Goal: Transaction & Acquisition: Purchase product/service

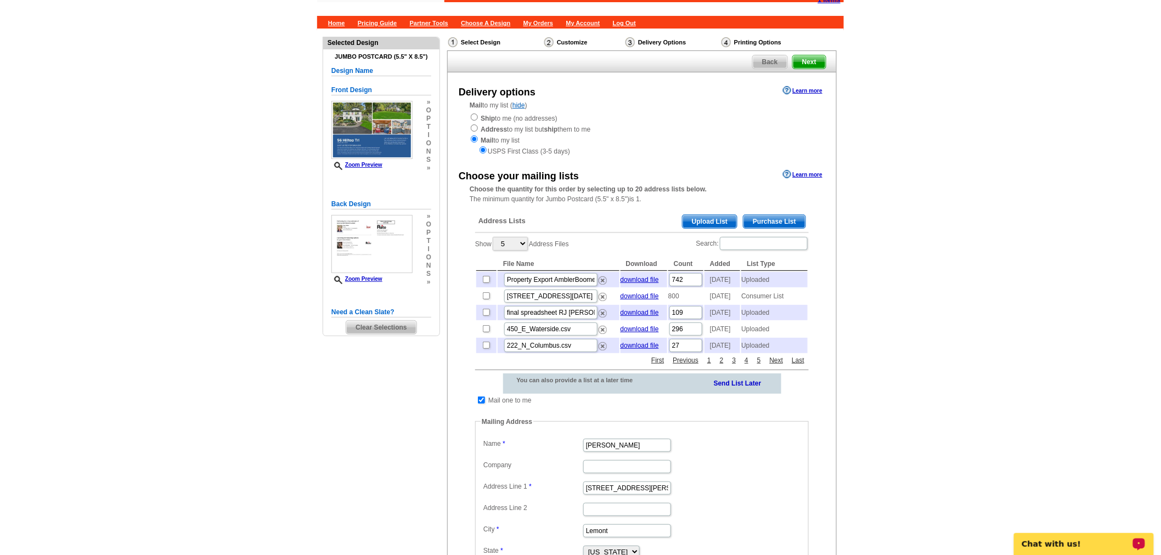
scroll to position [42, 0]
click at [766, 224] on span "Purchase List" at bounding box center [774, 221] width 62 height 13
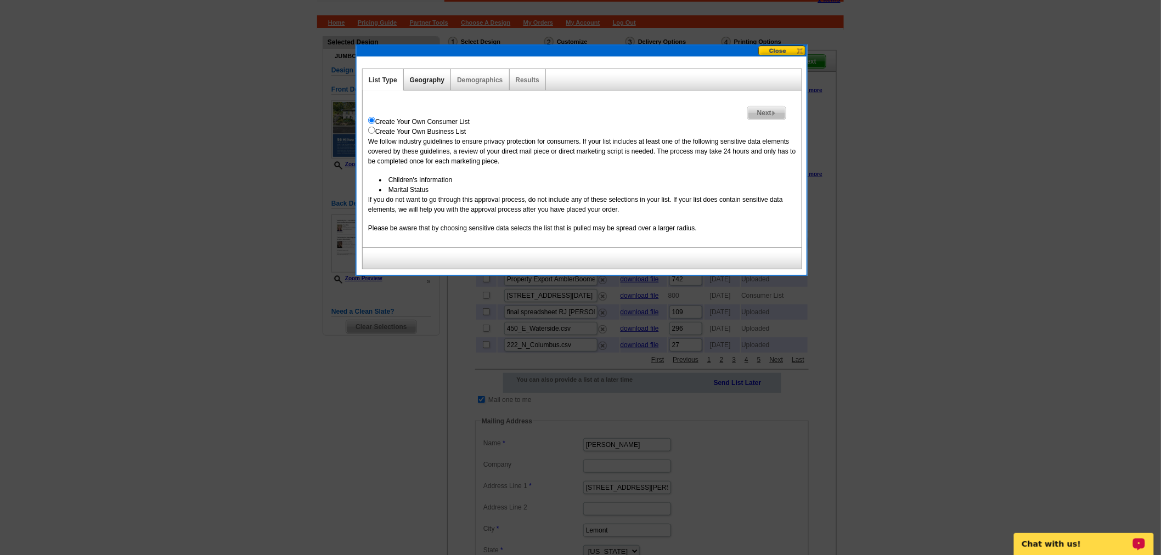
click at [429, 76] on link "Geography" at bounding box center [427, 80] width 35 height 8
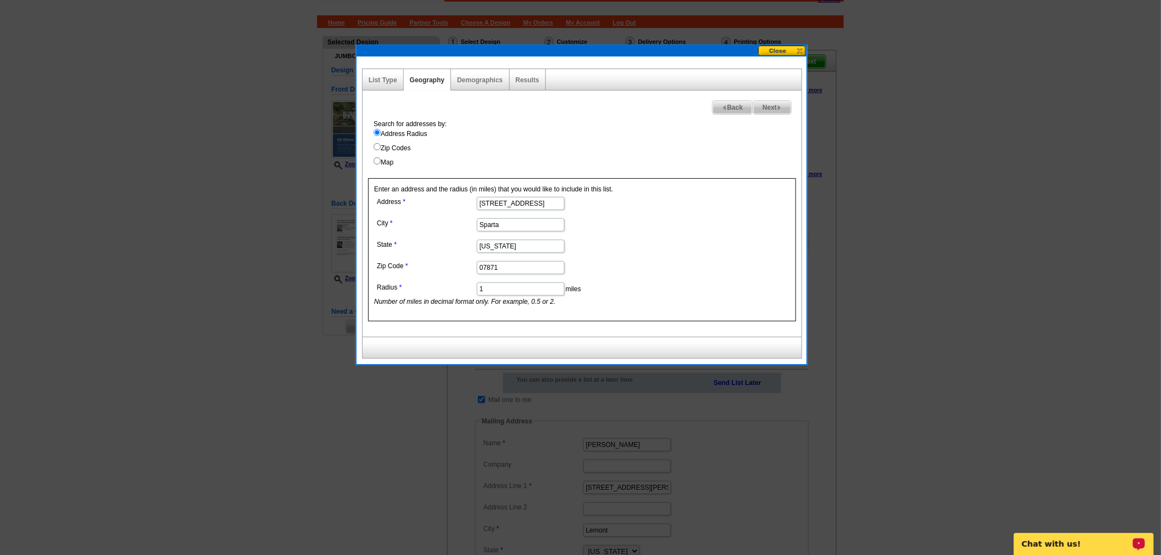
click at [503, 288] on input "1" at bounding box center [521, 289] width 88 height 13
type input ".5"
click at [771, 112] on span "Next" at bounding box center [772, 107] width 38 height 13
select select
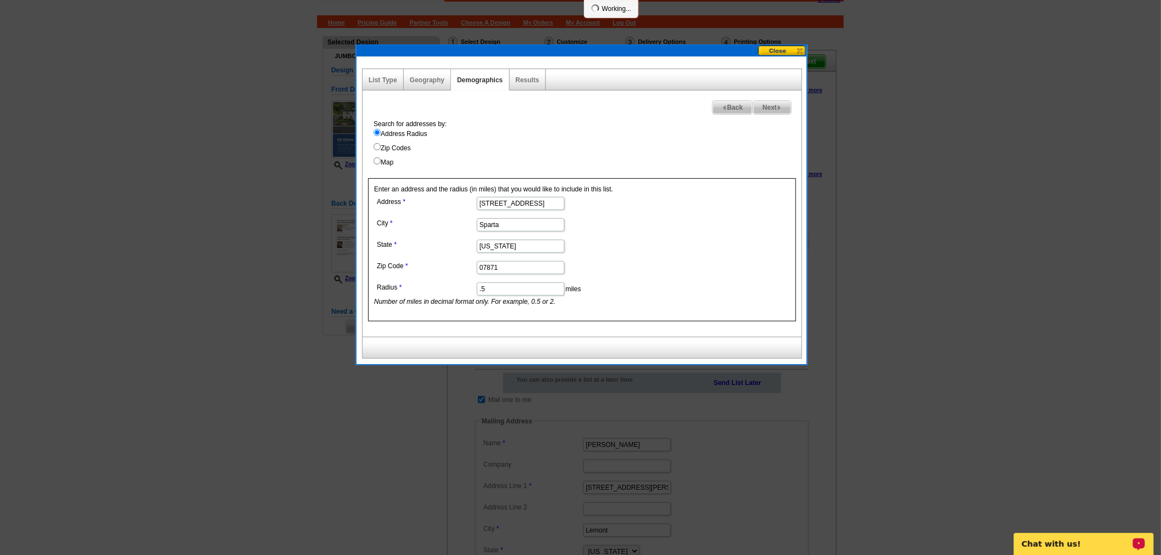
select select
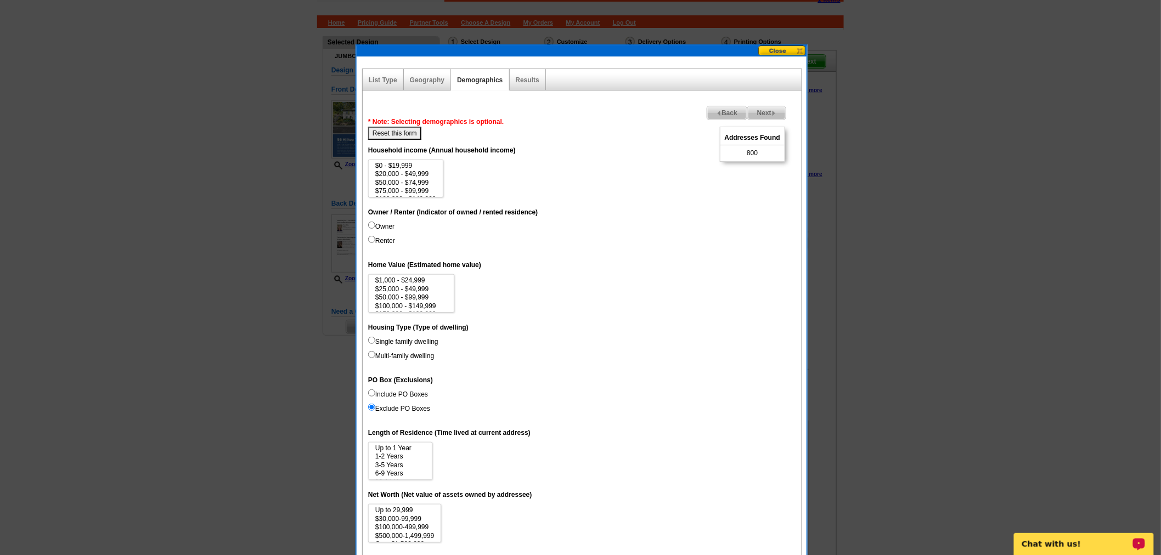
click at [775, 111] on img at bounding box center [773, 113] width 5 height 5
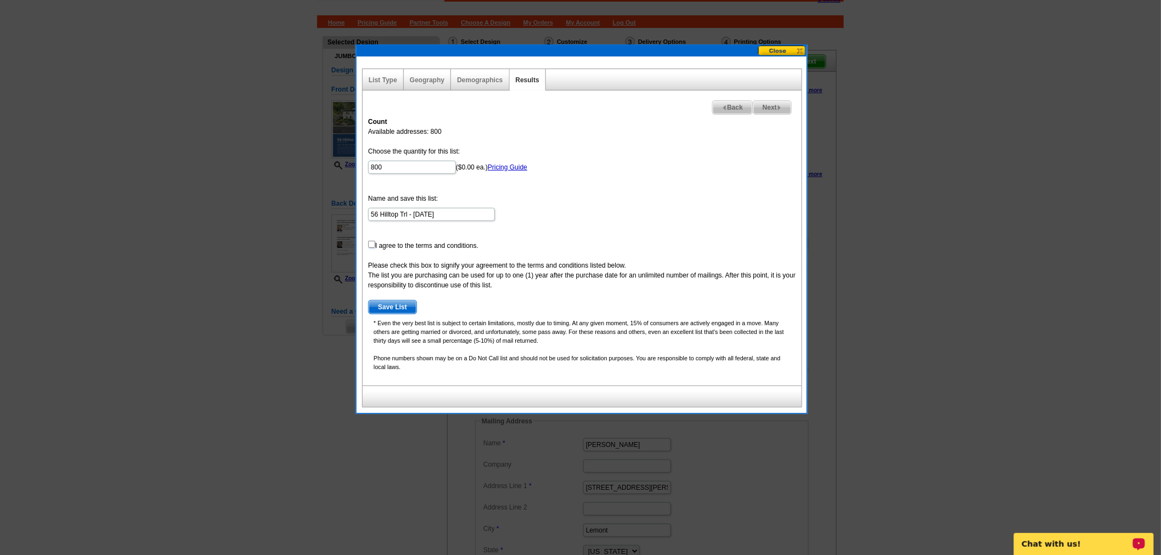
click at [374, 244] on input "checkbox" at bounding box center [371, 244] width 7 height 7
checkbox input "true"
click at [384, 309] on span "Save List" at bounding box center [393, 307] width 48 height 13
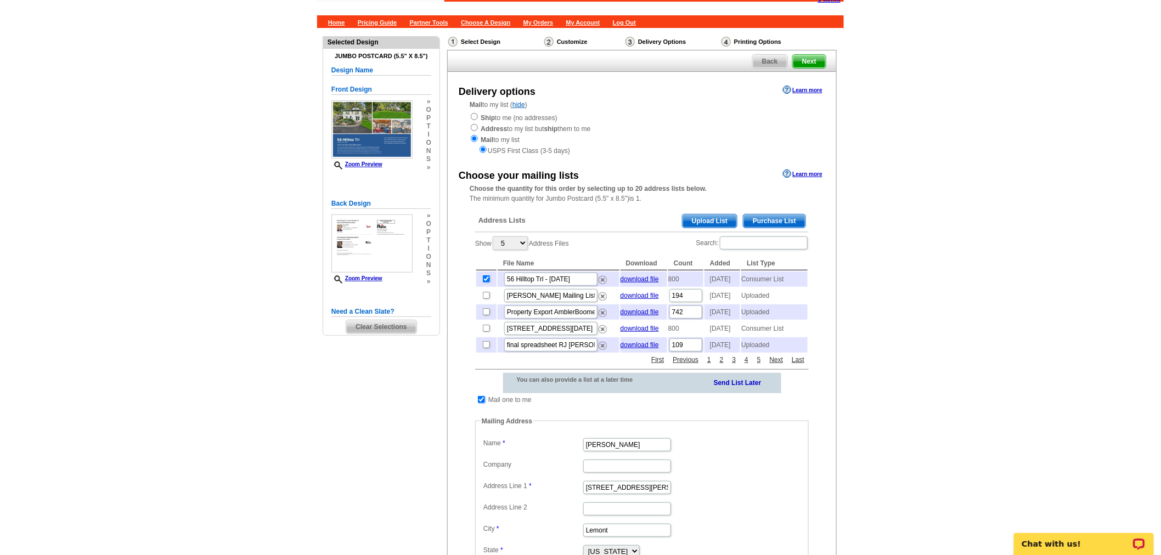
click at [482, 403] on input "checkbox" at bounding box center [481, 399] width 7 height 7
checkbox input "false"
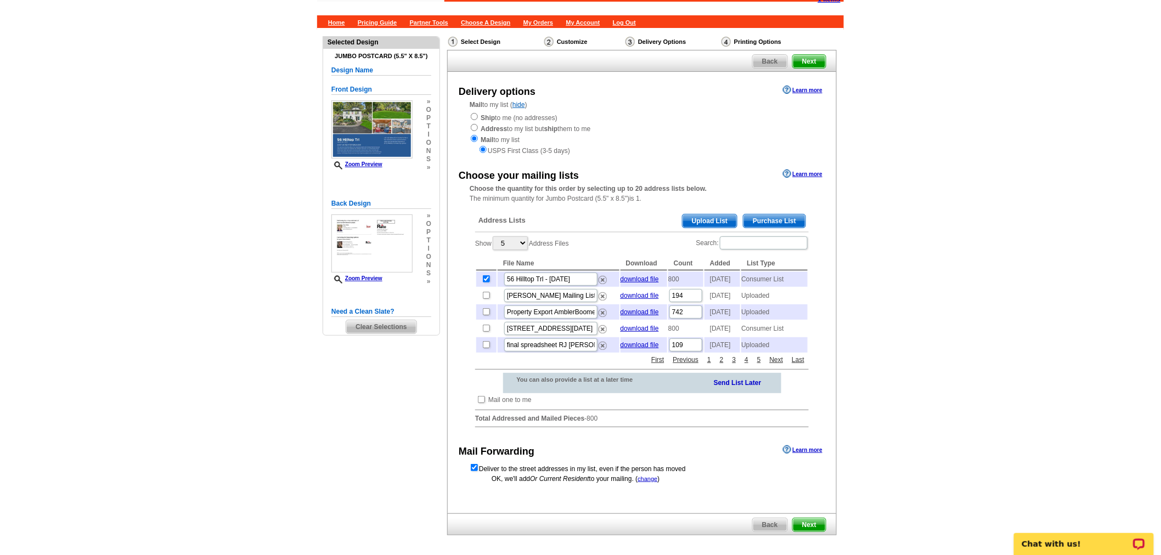
click at [809, 532] on span "Next" at bounding box center [809, 525] width 33 height 13
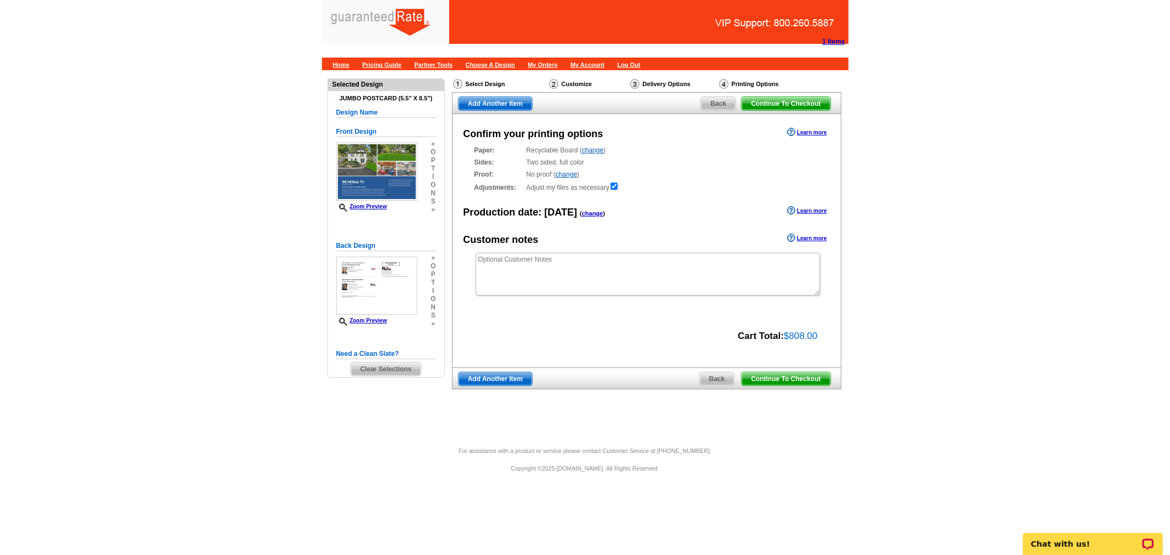
drag, startPoint x: 776, startPoint y: 377, endPoint x: 29, endPoint y: 339, distance: 748.8
click at [776, 377] on span "Continue To Checkout" at bounding box center [786, 379] width 88 height 13
click at [770, 384] on span "Continue To Checkout" at bounding box center [786, 379] width 88 height 13
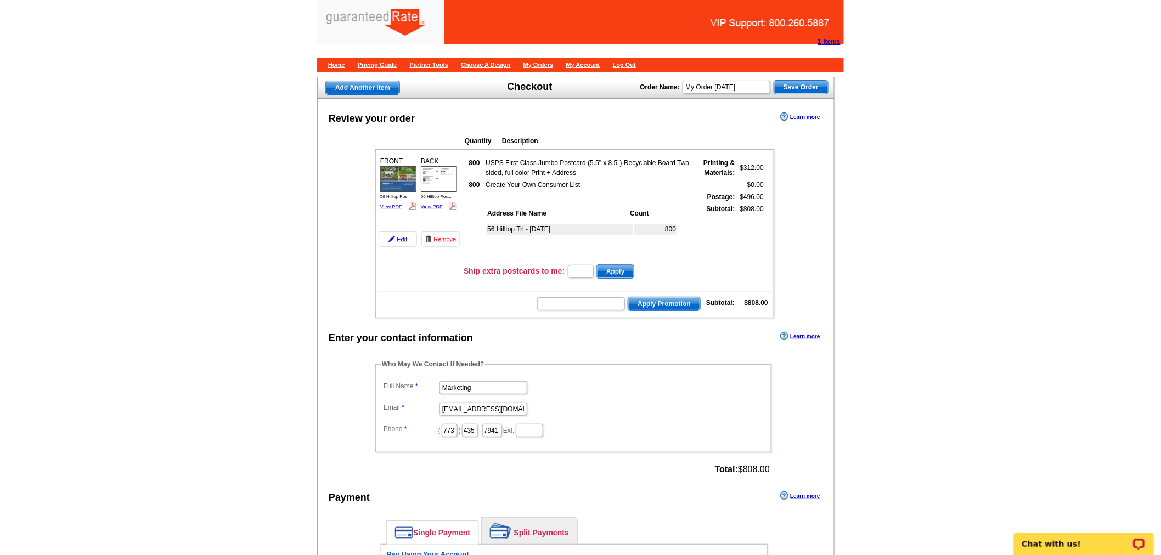
click at [480, 359] on fieldset "Who May We Contact If Needed? Full Name Marketing Email marketing@guaranteedrat…" at bounding box center [573, 405] width 396 height 93
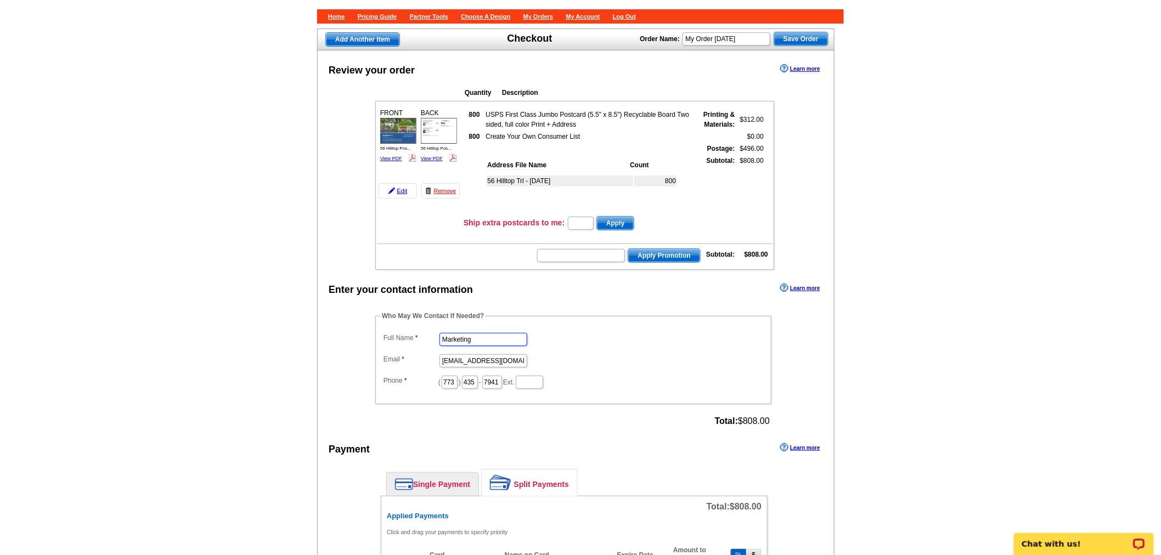
click at [480, 333] on input "Marketing" at bounding box center [483, 339] width 88 height 13
drag, startPoint x: 480, startPoint y: 328, endPoint x: 408, endPoint y: 326, distance: 72.4
click at [408, 330] on dl "Full Name Marketing Email marketing@guaranteedrate.com Phone ( 773 ) 435 - 7941…" at bounding box center [573, 360] width 385 height 60
type input "Ester Jacobe"
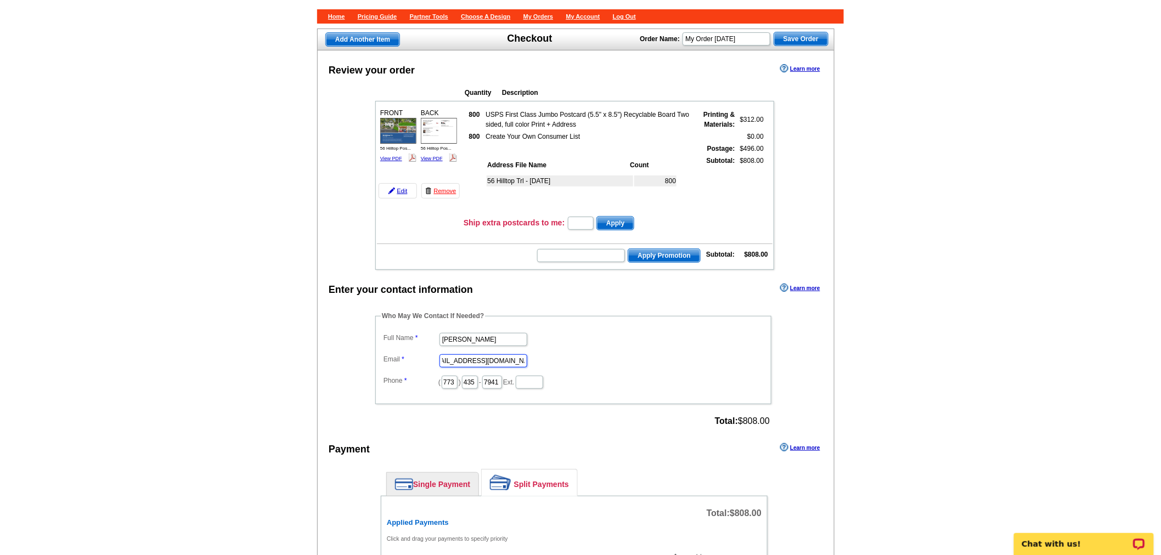
drag, startPoint x: 443, startPoint y: 352, endPoint x: 591, endPoint y: 379, distance: 150.1
click at [591, 379] on dl "Full Name Ester Jacobe Email marketing@guaranteedrate.com Phone ( 773 ) 435 - 7…" at bounding box center [573, 360] width 385 height 60
type input "ester.jacobe@rate.com"
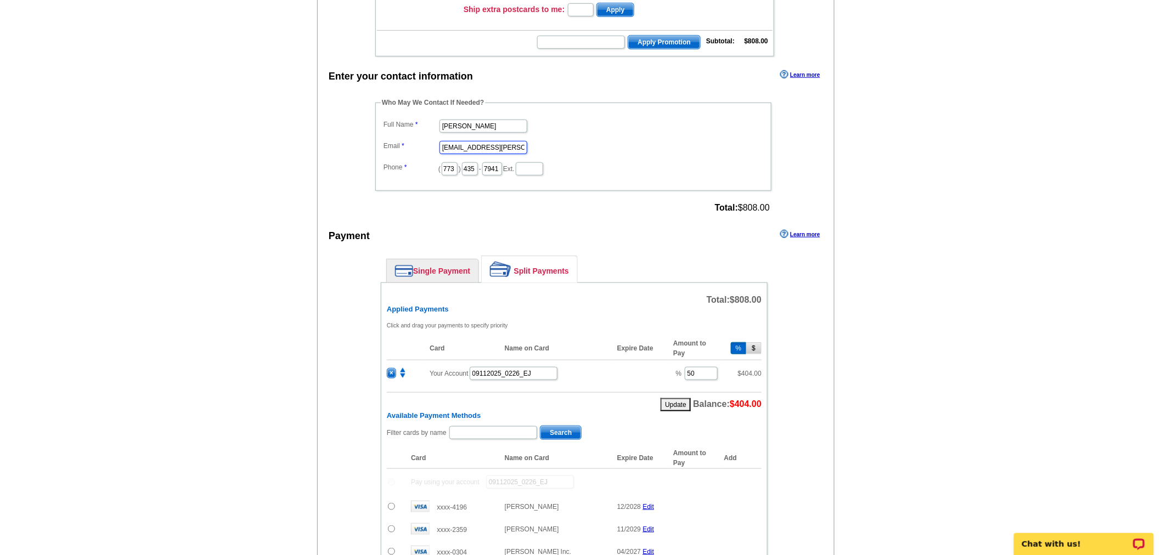
scroll to position [262, 0]
click at [390, 368] on span "×" at bounding box center [391, 372] width 8 height 9
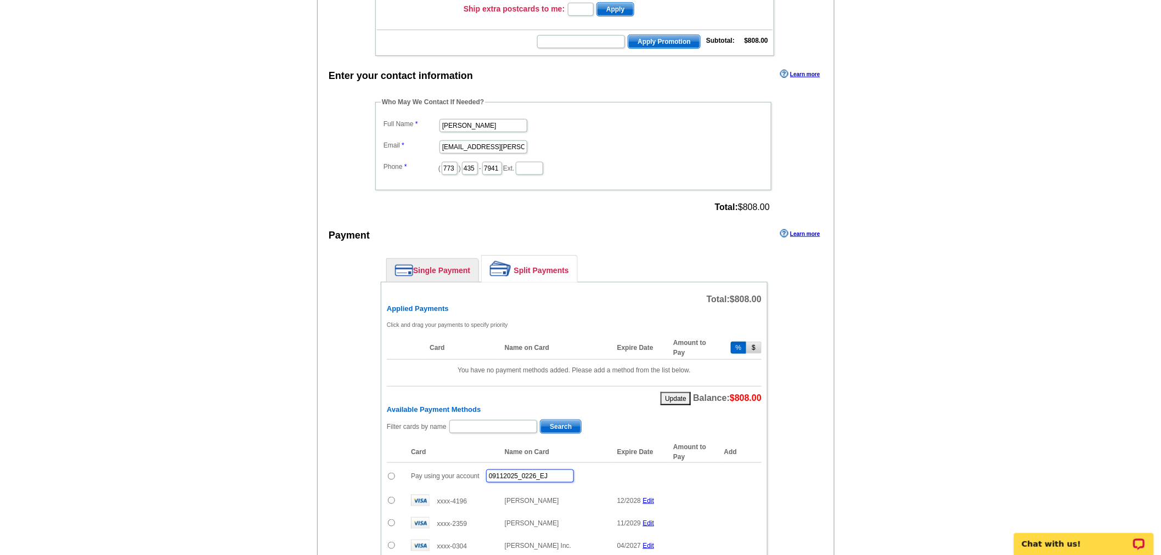
drag, startPoint x: 553, startPoint y: 467, endPoint x: 419, endPoint y: 465, distance: 133.9
click at [419, 465] on td "Pay using your account 09112025_0226_EJ" at bounding box center [536, 476] width 262 height 27
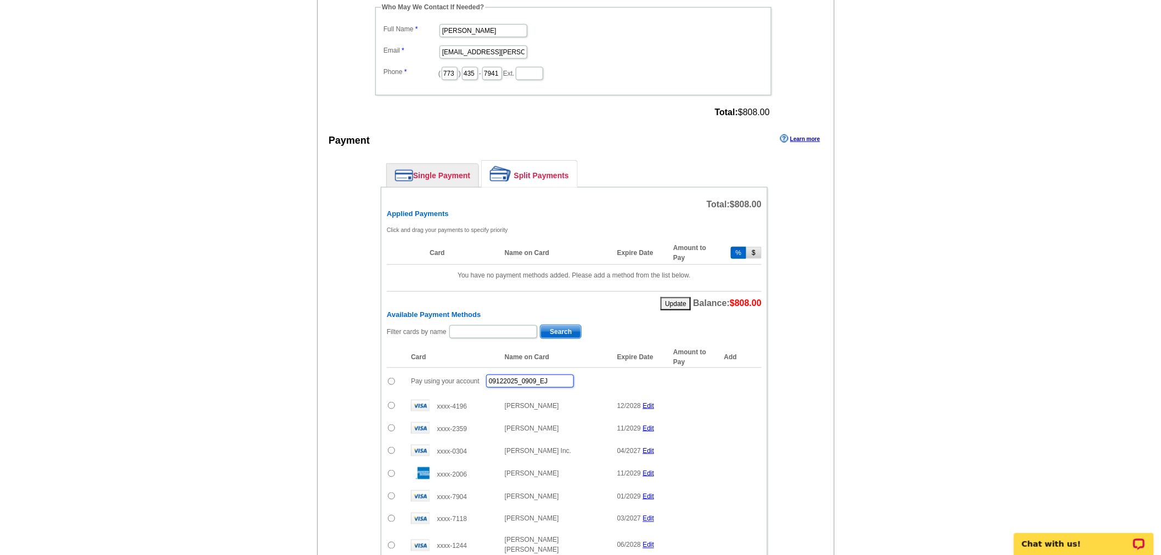
scroll to position [358, 0]
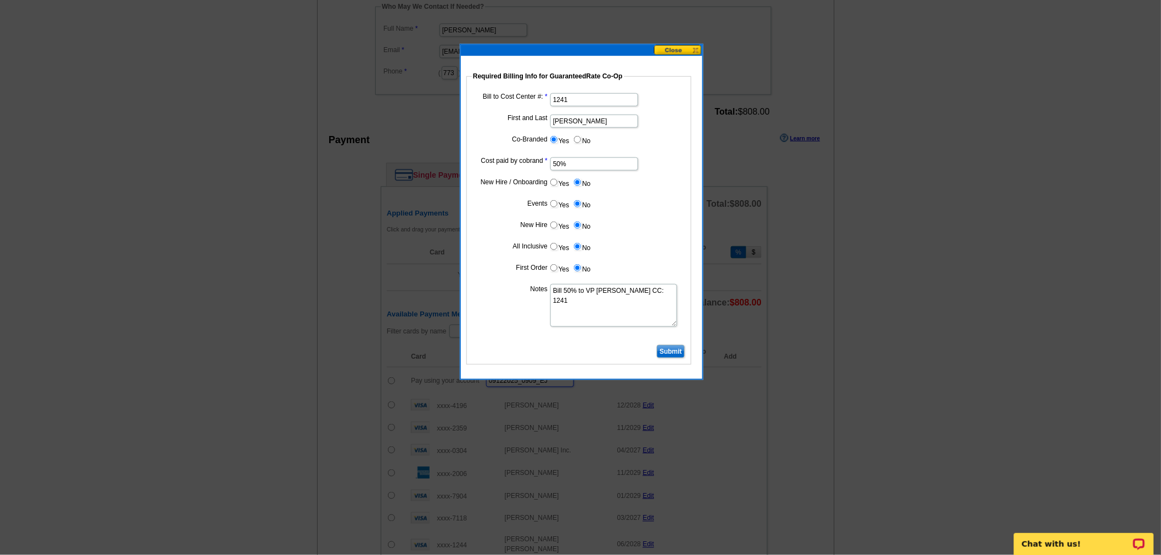
type input "09122025_0909_EJ"
drag, startPoint x: 598, startPoint y: 100, endPoint x: 463, endPoint y: 91, distance: 135.8
click at [463, 91] on div "Required Billing Info for GuaranteedRate Co-Op Bill to Cost Center #: 1241 Firs…" at bounding box center [581, 217] width 241 height 323
type input "1600"
click at [571, 117] on input "Paul Zgalich" at bounding box center [594, 121] width 88 height 13
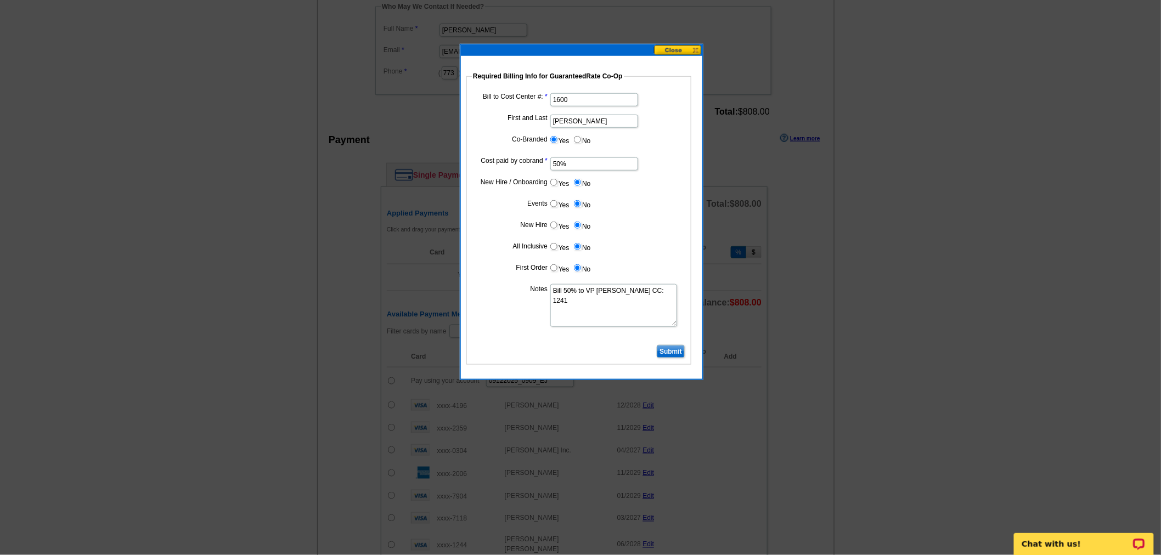
drag, startPoint x: 607, startPoint y: 118, endPoint x: 458, endPoint y: 117, distance: 149.2
click at [458, 117] on body "1 Items Home Pricing Guide Partner Tools Choose A Design My Orders My Account L…" at bounding box center [580, 255] width 1161 height 1227
type input "Jessica Imparato"
drag, startPoint x: 590, startPoint y: 303, endPoint x: 596, endPoint y: 289, distance: 15.0
click at [596, 289] on textarea "Bill 50% to VP Paul Zgalich CC: 1241" at bounding box center [613, 305] width 127 height 43
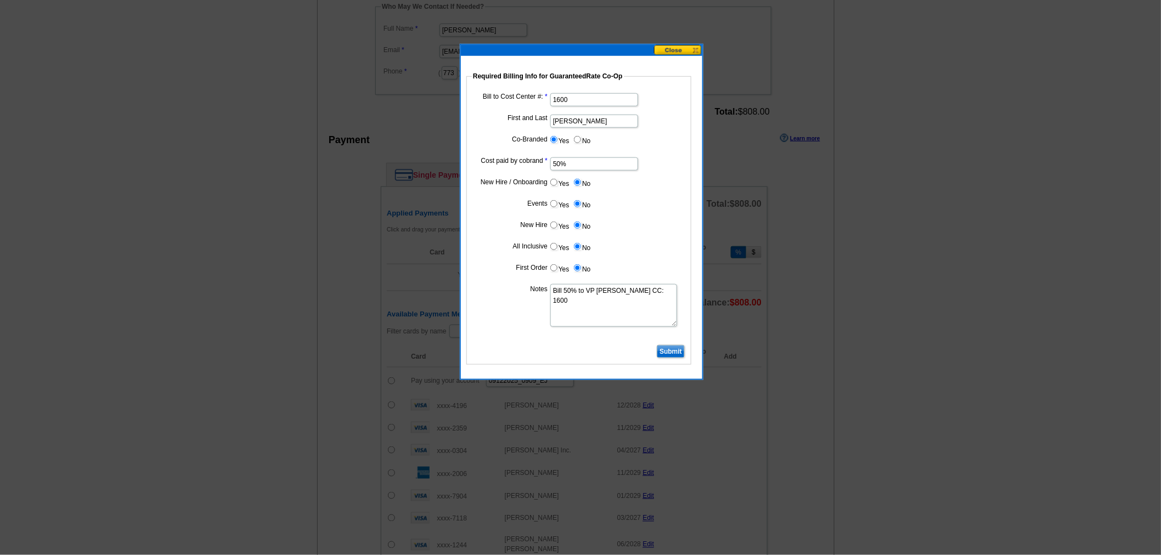
type textarea "Bill 50% to VP Jessica Imparato CC: 1600"
click at [667, 346] on input "Submit" at bounding box center [671, 351] width 28 height 13
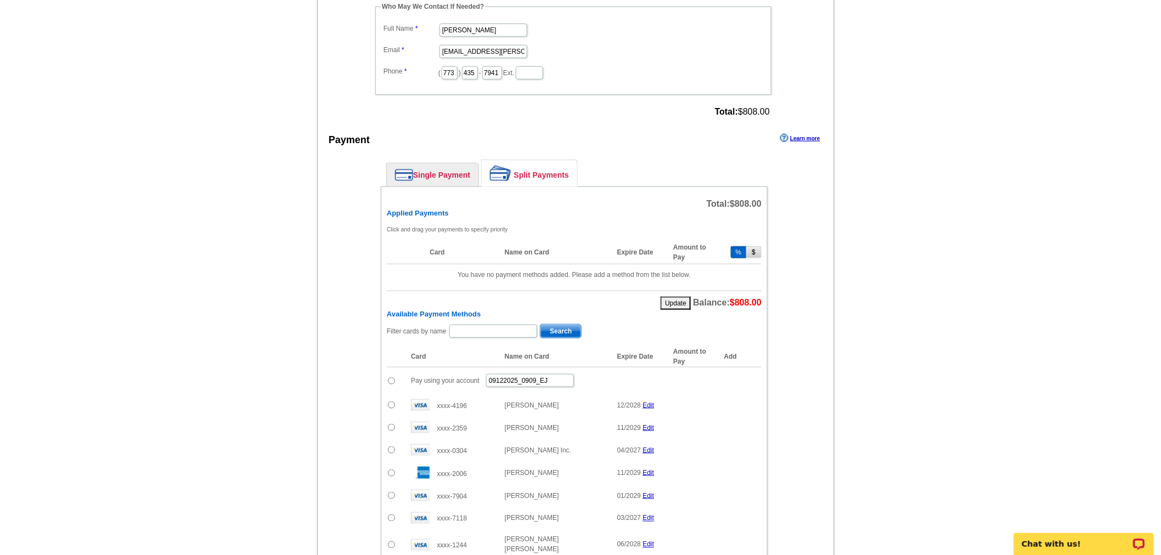
click at [393, 377] on input "radio" at bounding box center [391, 380] width 7 height 7
radio input "true"
drag, startPoint x: 698, startPoint y: 366, endPoint x: 607, endPoint y: 365, distance: 91.1
click at [607, 368] on tr "Pay using your account 09122025_0909_EJ % 100 Add" at bounding box center [574, 381] width 375 height 27
click at [745, 374] on span "Add" at bounding box center [745, 380] width 31 height 13
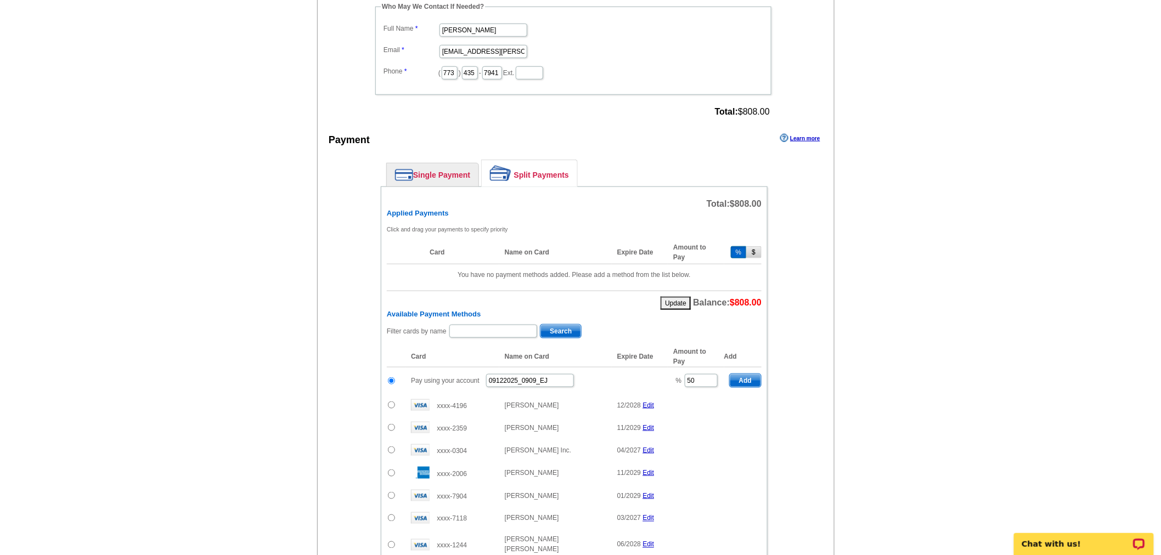
type input "100"
radio input "false"
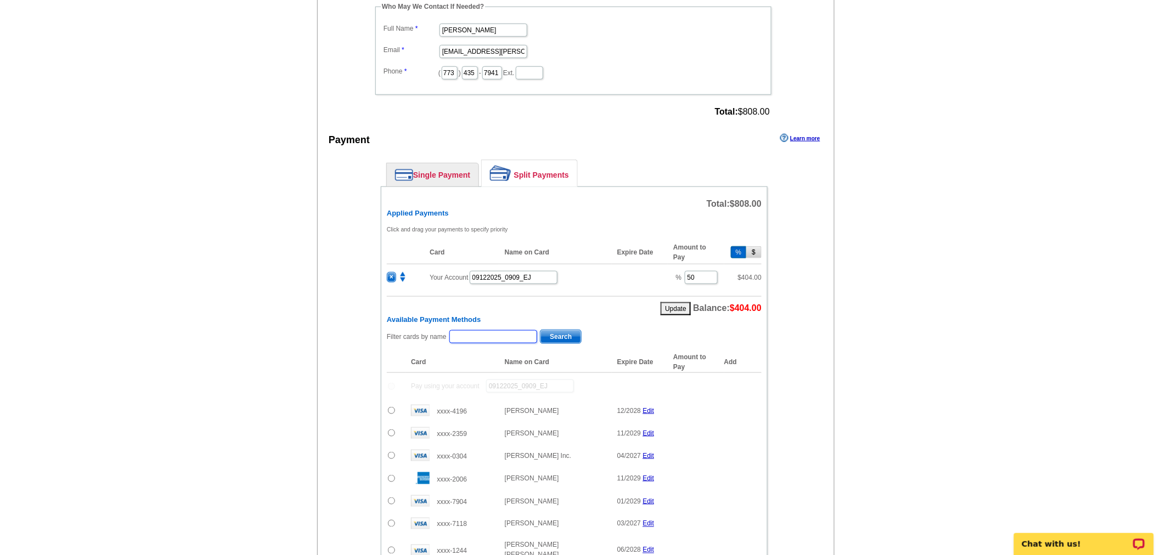
click at [500, 330] on input "text" at bounding box center [493, 336] width 88 height 13
type input "cami"
drag, startPoint x: 503, startPoint y: 326, endPoint x: 393, endPoint y: 325, distance: 109.7
click at [393, 329] on div "Filter cards by name cami Search" at bounding box center [574, 337] width 375 height 17
type input "anka"
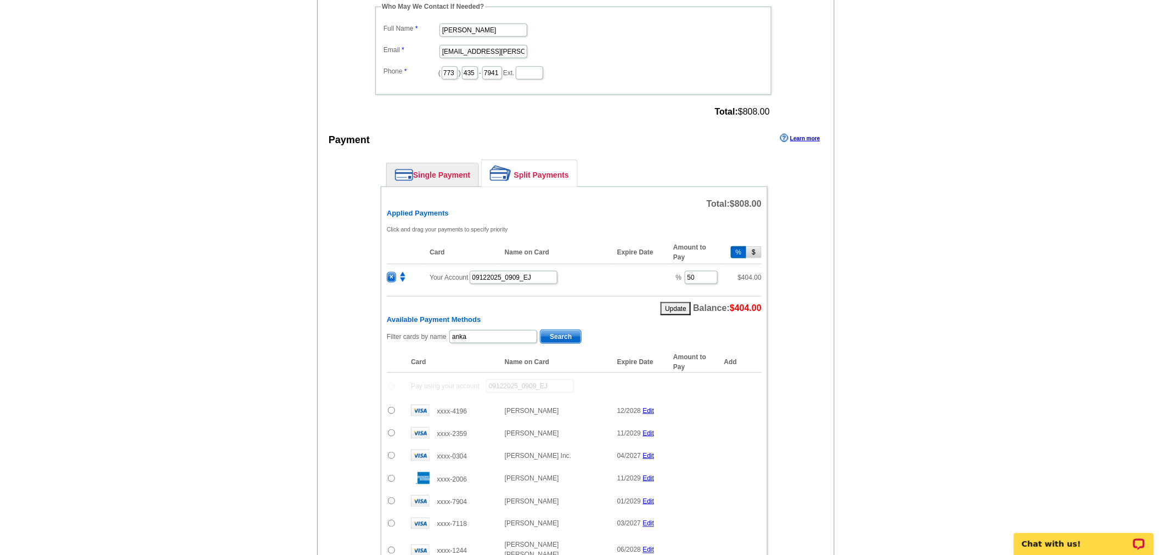
click at [555, 332] on span "Search" at bounding box center [560, 336] width 41 height 13
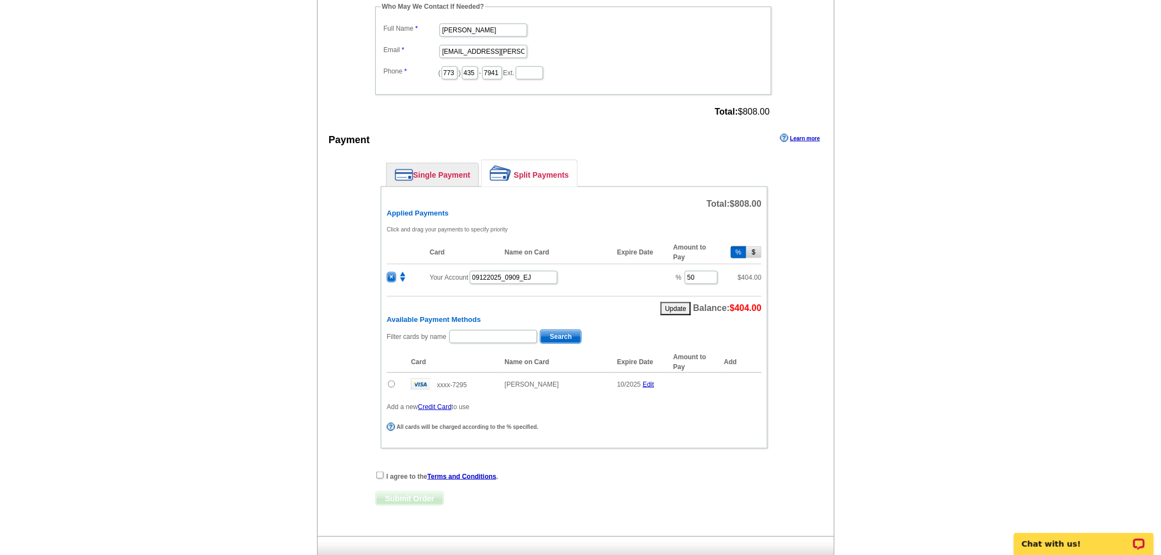
click at [393, 381] on input "radio" at bounding box center [391, 384] width 7 height 7
click at [741, 380] on span "Add" at bounding box center [745, 386] width 31 height 13
radio input "false"
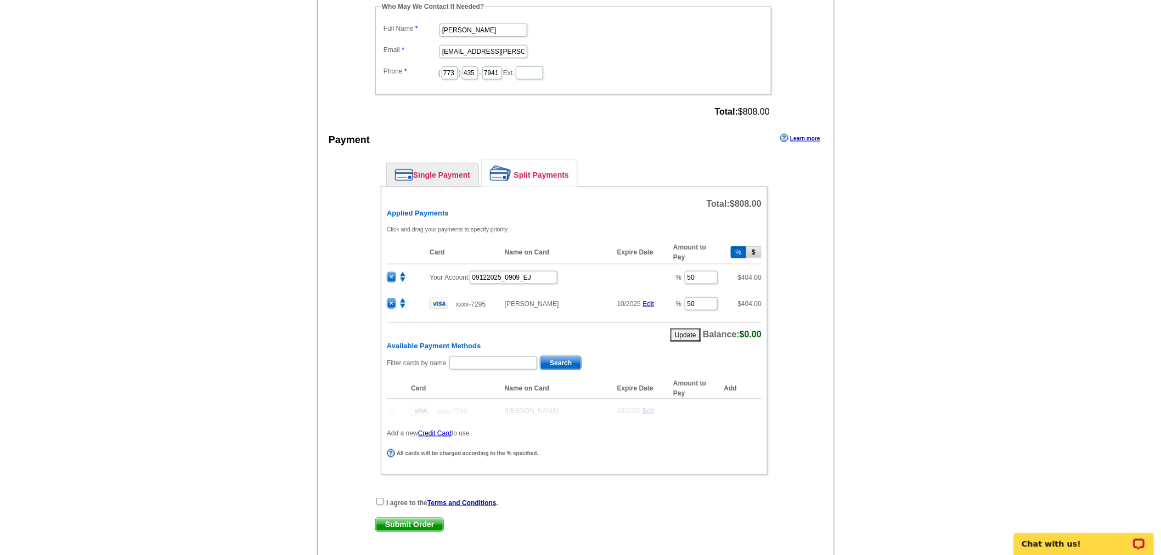
scroll to position [442, 0]
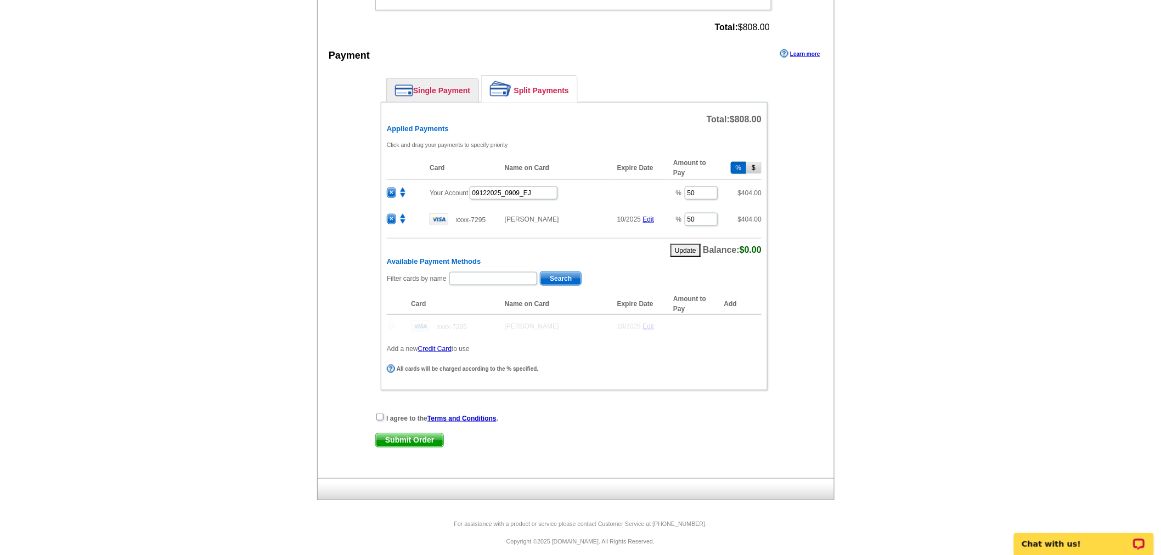
click at [379, 414] on input "checkbox" at bounding box center [379, 417] width 7 height 7
checkbox input "true"
click at [397, 434] on span "Submit Order" at bounding box center [409, 440] width 67 height 13
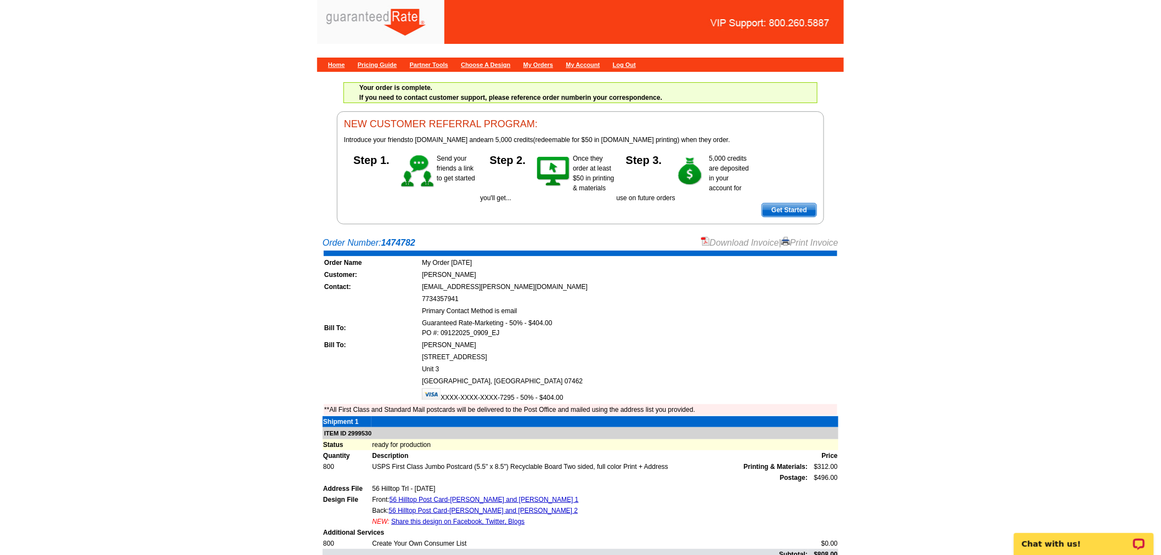
click at [741, 247] on link "Download Invoice" at bounding box center [740, 242] width 78 height 9
click at [340, 68] on div "Home Pricing Guide Partner Tools Choose A Design My Orders My Account Log Out" at bounding box center [580, 65] width 527 height 14
click at [334, 63] on link "Home" at bounding box center [336, 64] width 17 height 7
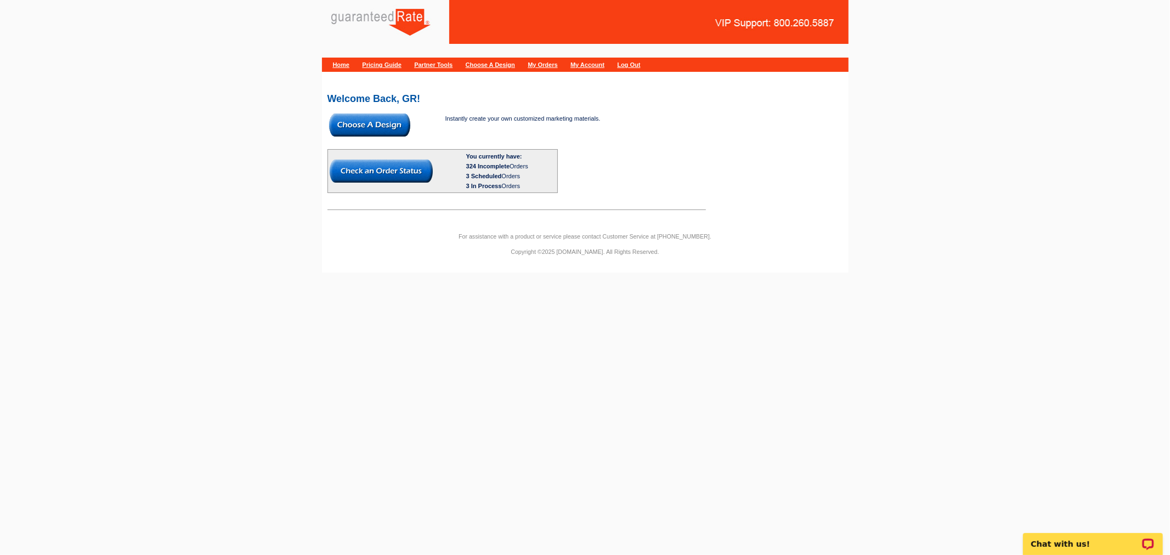
click at [381, 134] on img at bounding box center [369, 125] width 81 height 23
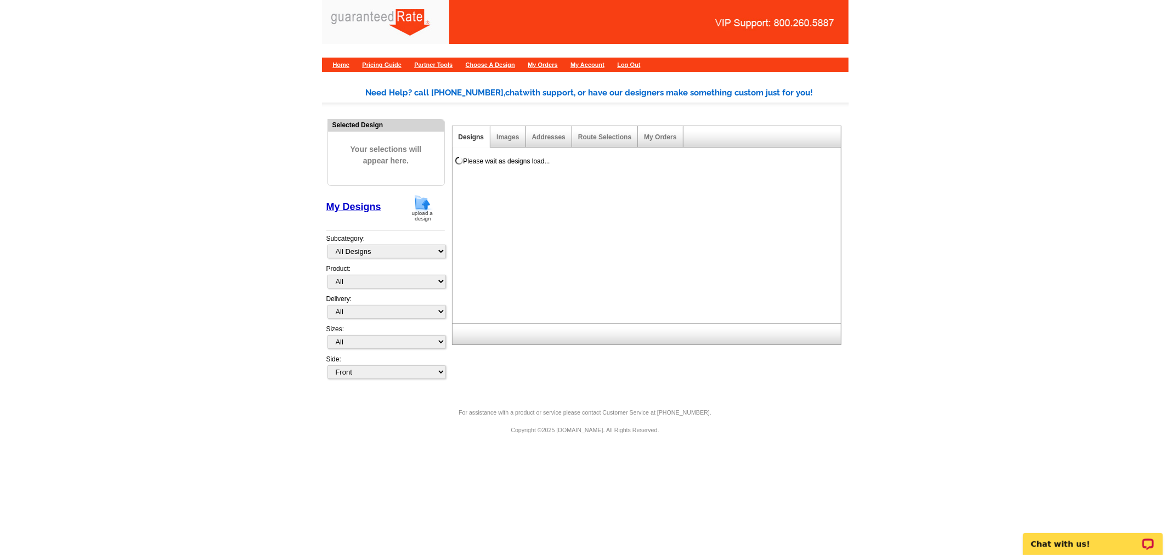
click at [424, 207] on img at bounding box center [422, 208] width 29 height 28
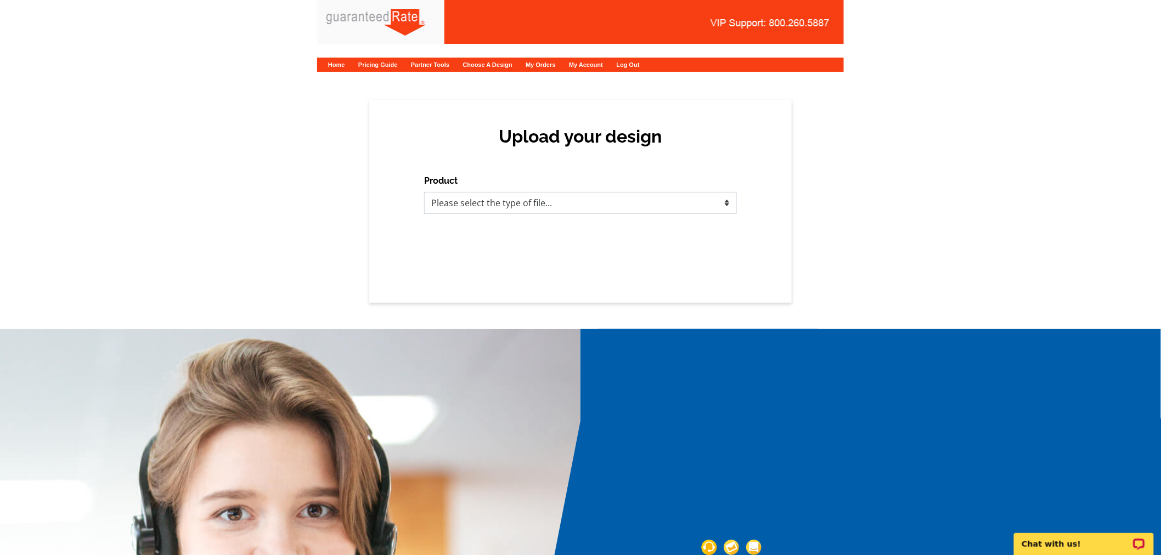
click at [602, 205] on select "Please select the type of file... Postcards Calendars Business Cards Letters an…" at bounding box center [580, 203] width 313 height 22
select select "1"
click at [424, 192] on select "Please select the type of file... Postcards Calendars Business Cards Letters an…" at bounding box center [580, 203] width 313 height 22
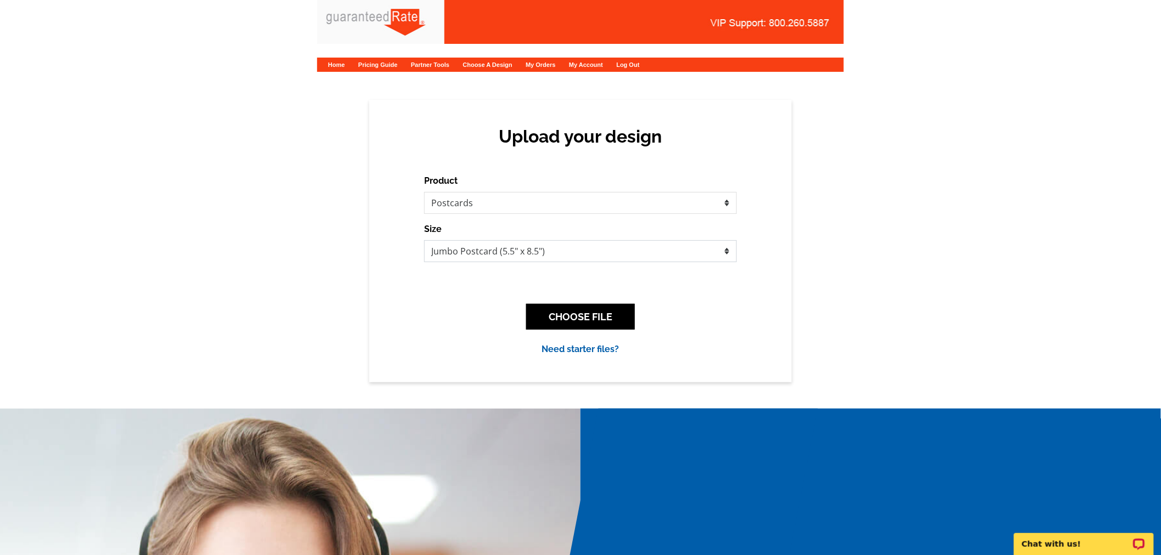
click at [562, 250] on select "Jumbo Postcard (5.5" x 8.5") Regular Postcard (4.25" x 5.6") Panoramic Postcard…" at bounding box center [580, 251] width 313 height 22
select select "1"
click at [424, 240] on select "Jumbo Postcard (5.5" x 8.5") Regular Postcard (4.25" x 5.6") Panoramic Postcard…" at bounding box center [580, 251] width 313 height 22
click at [566, 319] on button "CHOOSE FILE" at bounding box center [580, 317] width 109 height 26
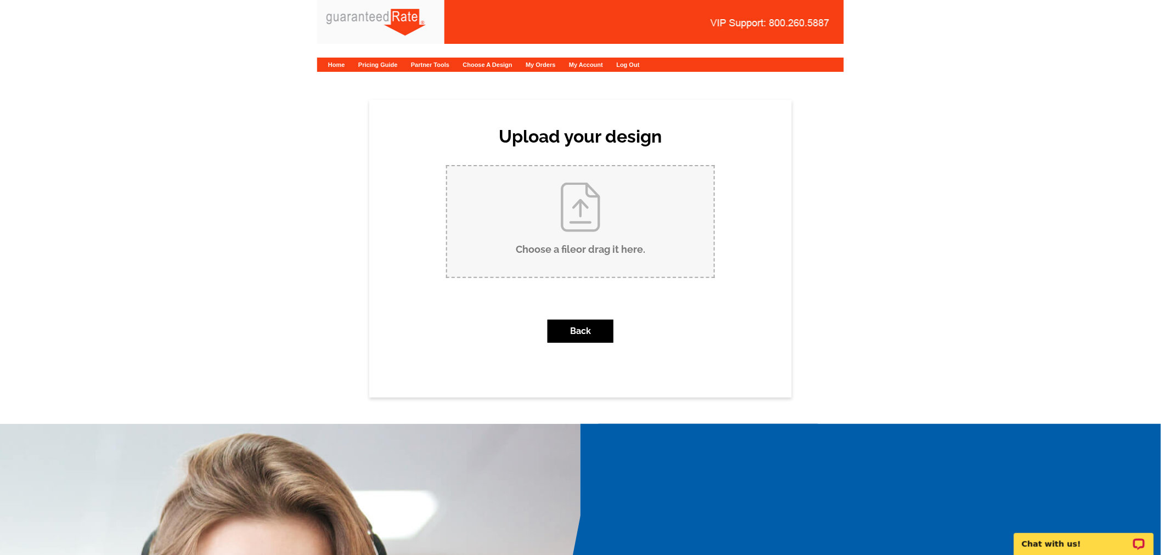
click at [593, 234] on input "Choose a file or drag it here ." at bounding box center [580, 221] width 267 height 111
type input "C:\fakepath\Ambler Postcard.pdf"
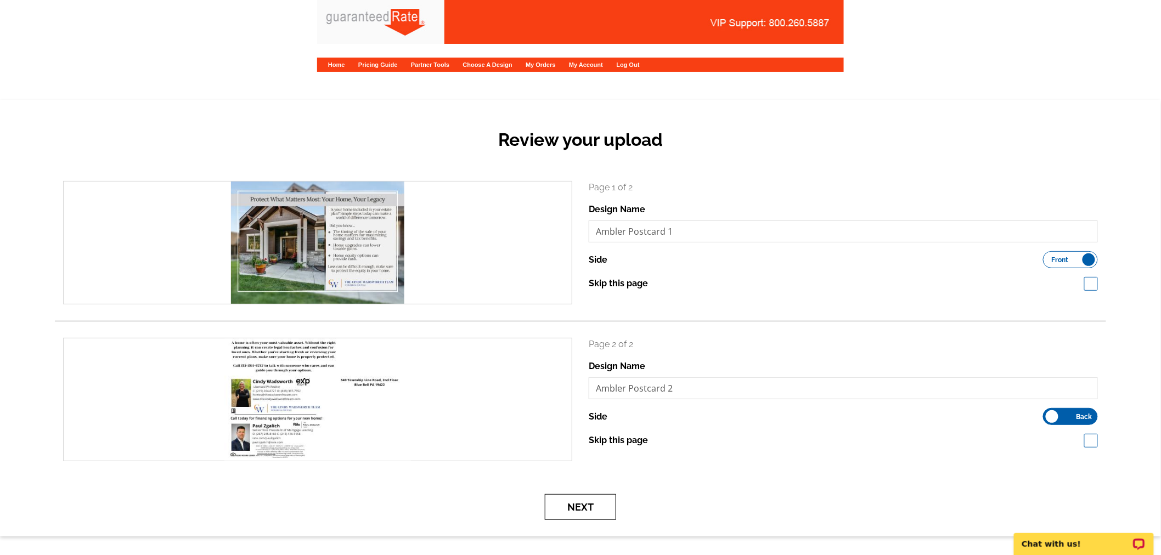
click at [585, 510] on button "Next" at bounding box center [580, 507] width 71 height 26
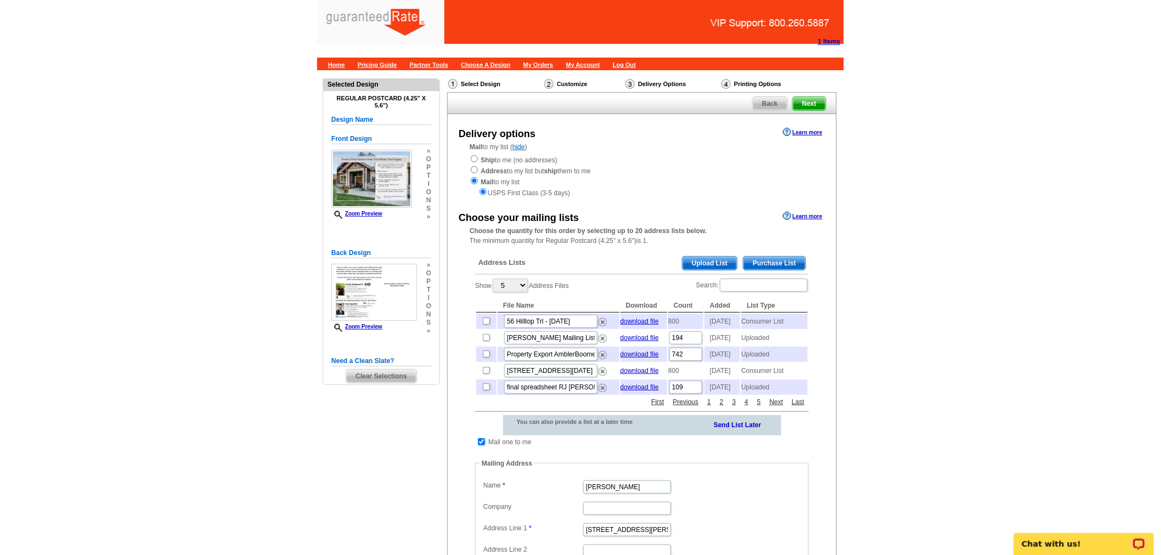
click at [481, 446] on input "checkbox" at bounding box center [481, 441] width 7 height 7
checkbox input "false"
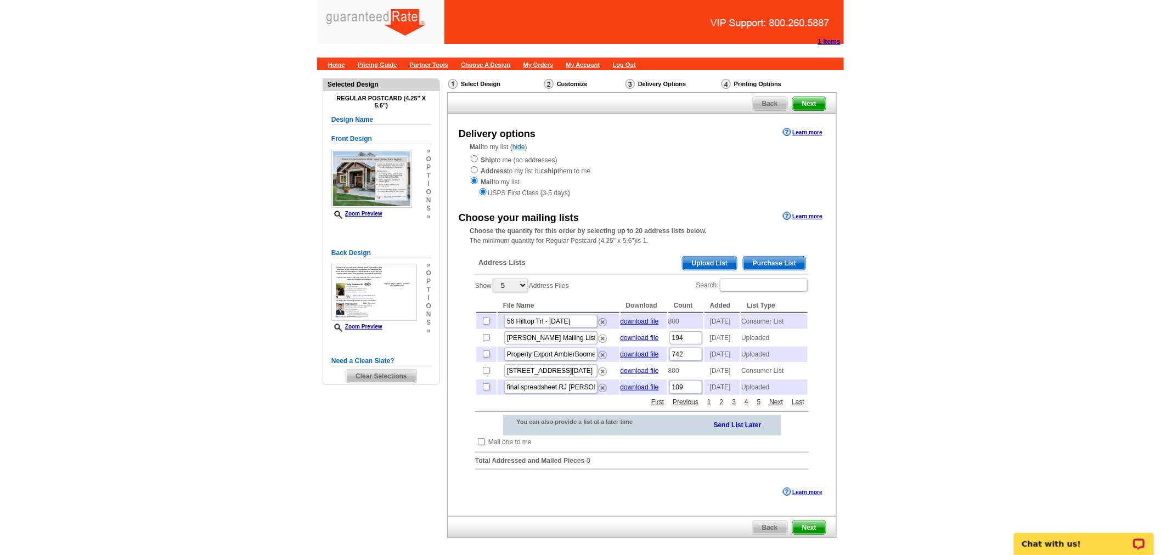
click at [715, 260] on span "Upload List" at bounding box center [710, 263] width 54 height 13
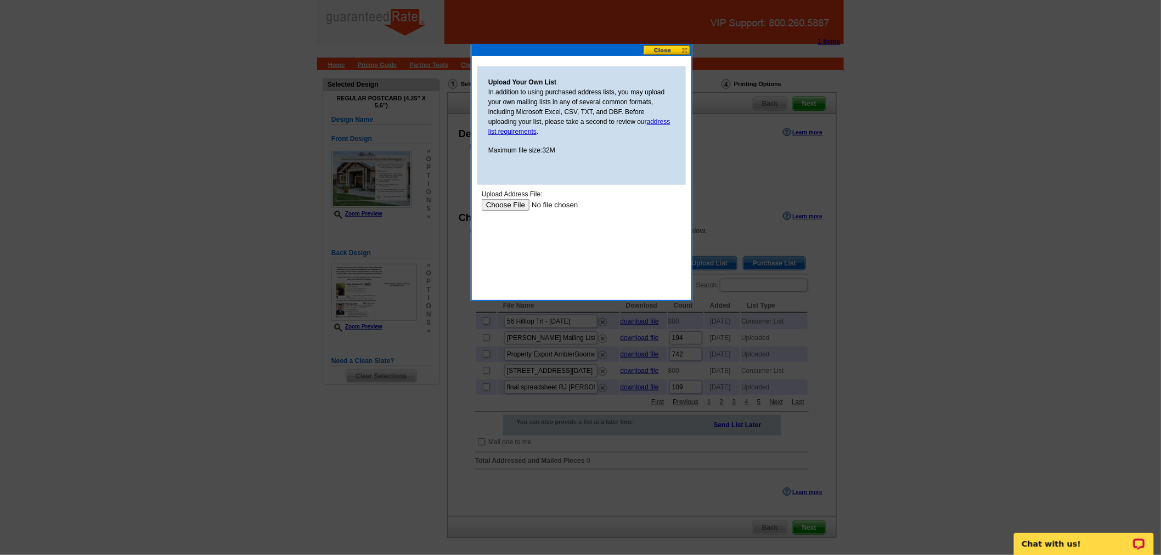
click at [504, 205] on input "file" at bounding box center [550, 205] width 139 height 12
type input "C:\fakepath\Property Export Ambler+Boomers.xlsx"
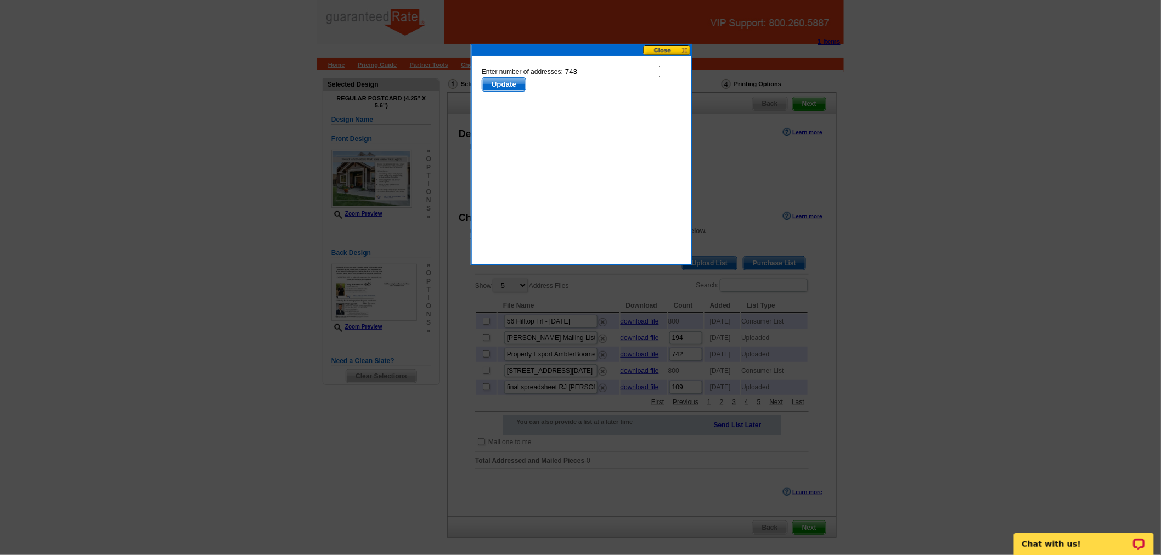
click at [601, 74] on input "743" at bounding box center [610, 71] width 97 height 12
type input "742"
click at [525, 77] on span "Update" at bounding box center [503, 83] width 43 height 13
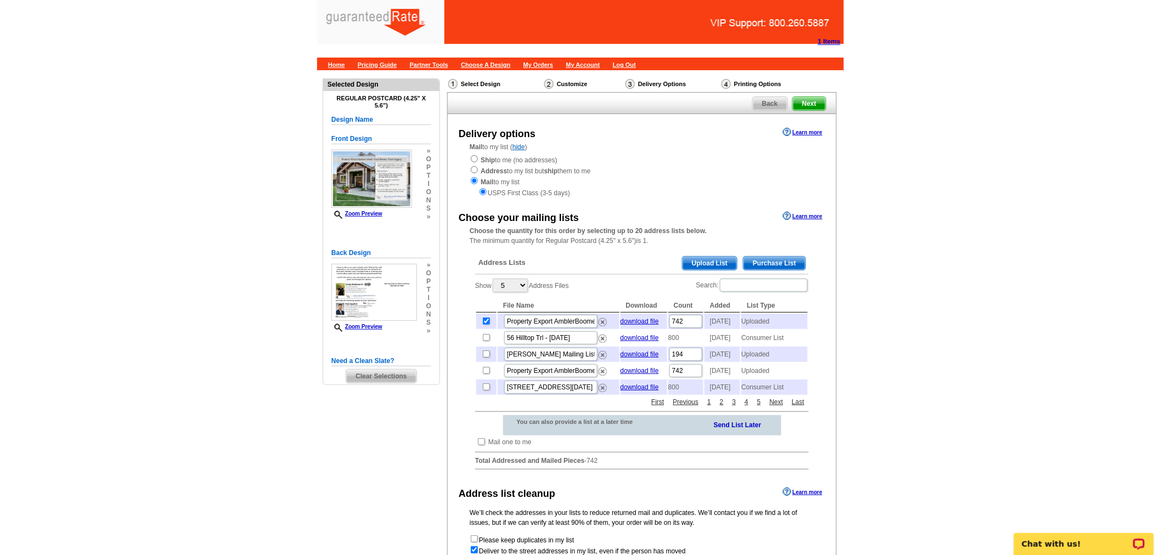
scroll to position [179, 0]
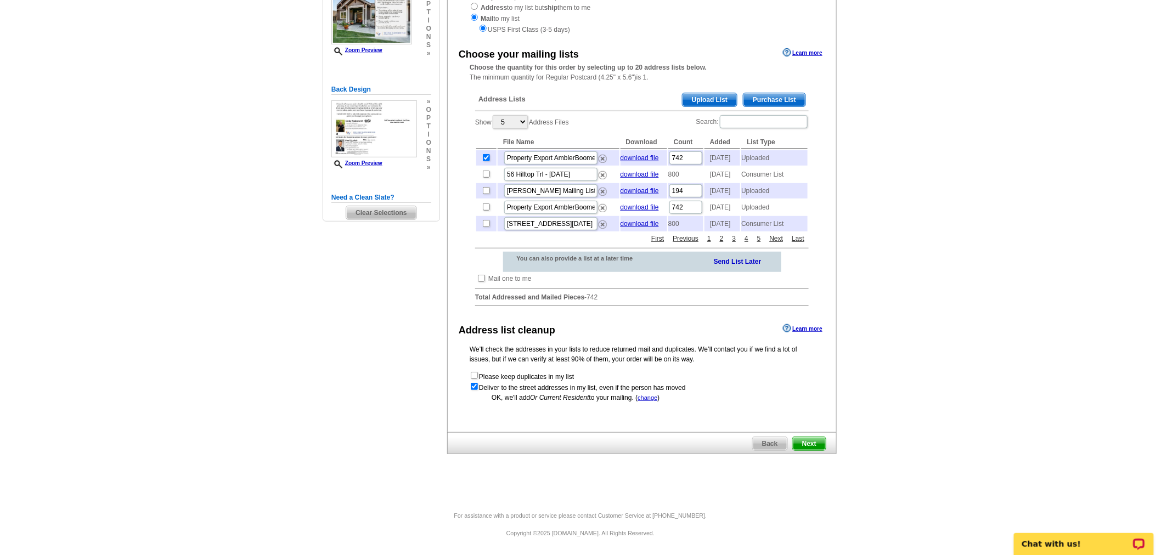
click at [814, 443] on span "Next" at bounding box center [809, 443] width 33 height 13
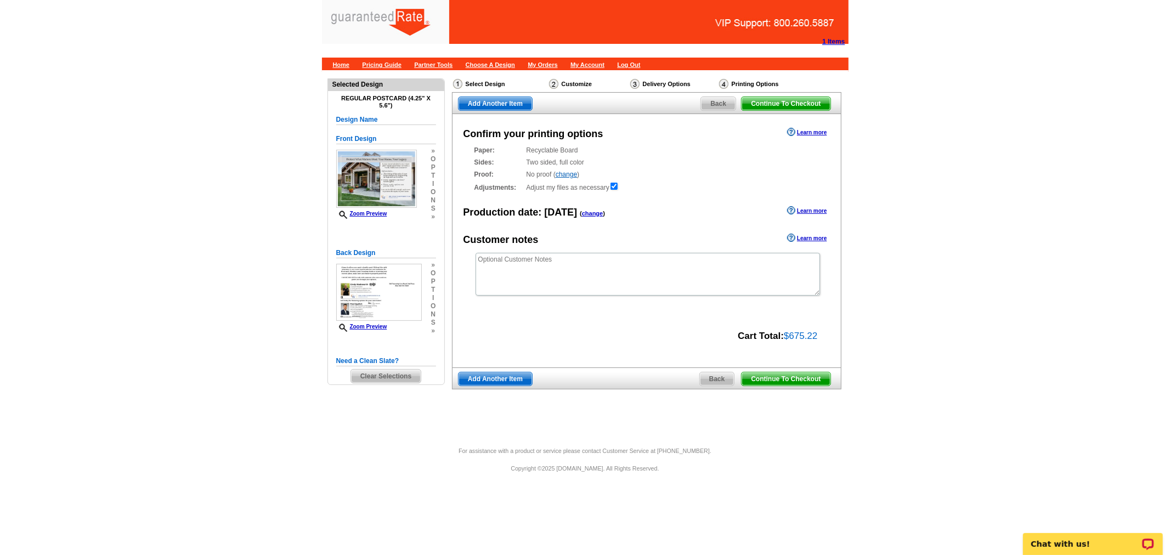
click at [782, 379] on span "Continue To Checkout" at bounding box center [786, 379] width 88 height 13
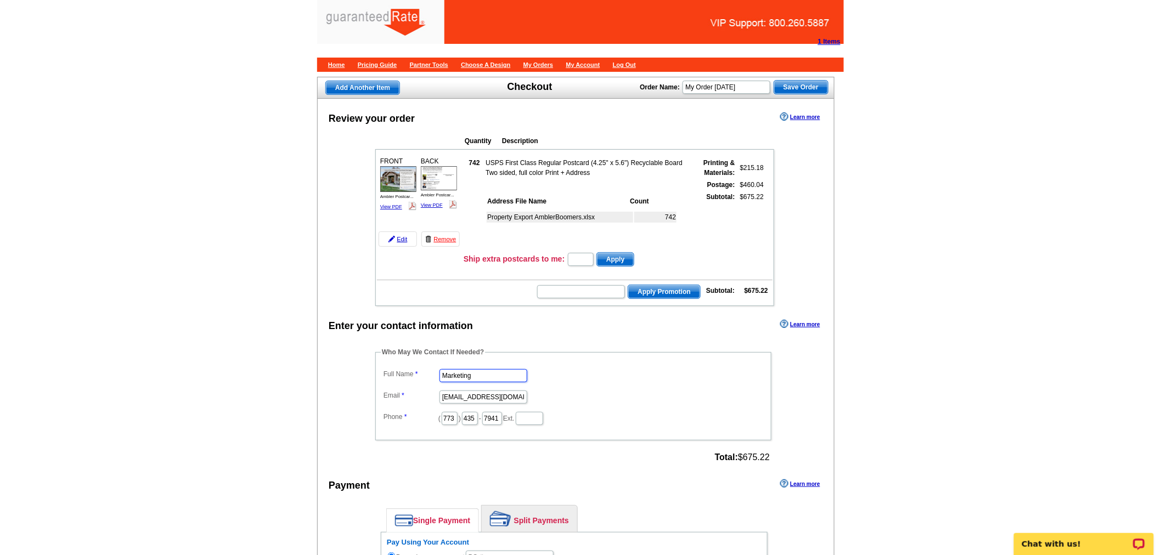
drag, startPoint x: 480, startPoint y: 369, endPoint x: 360, endPoint y: 360, distance: 119.9
click at [360, 360] on div "Who May We Contact If Needed? Full Name Marketing Email marketing@guaranteedrat…" at bounding box center [574, 406] width 442 height 119
type input "Ester Jacobe"
drag, startPoint x: 441, startPoint y: 388, endPoint x: 634, endPoint y: 404, distance: 193.8
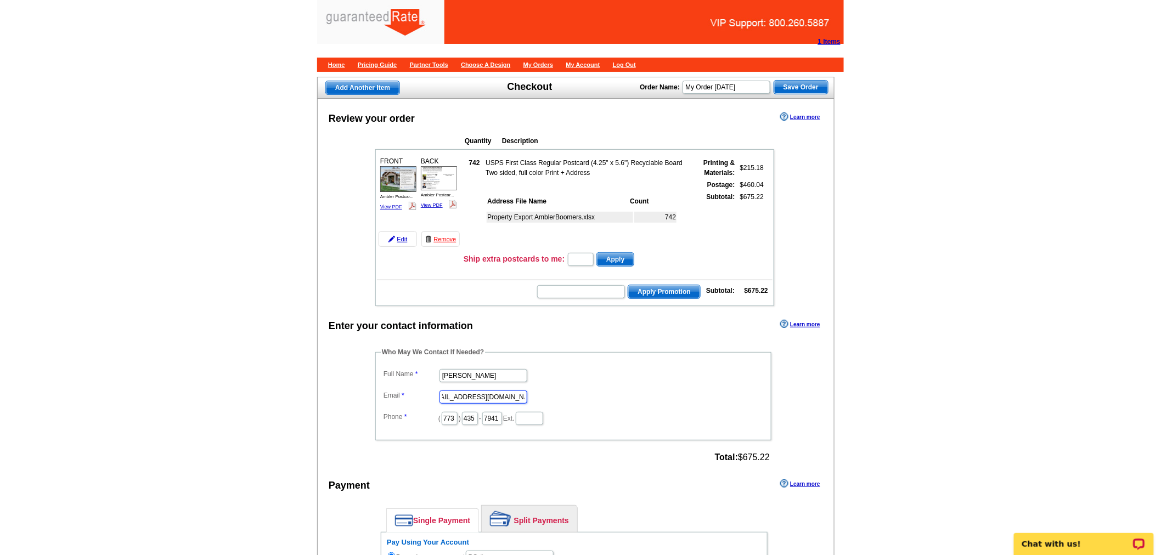
click at [634, 404] on dl "Full Name Ester Jacobe Email marketing@guaranteedrate.com Phone ( 773 ) 435 - 7…" at bounding box center [573, 397] width 385 height 60
type input "ester.jacobe@rate.com"
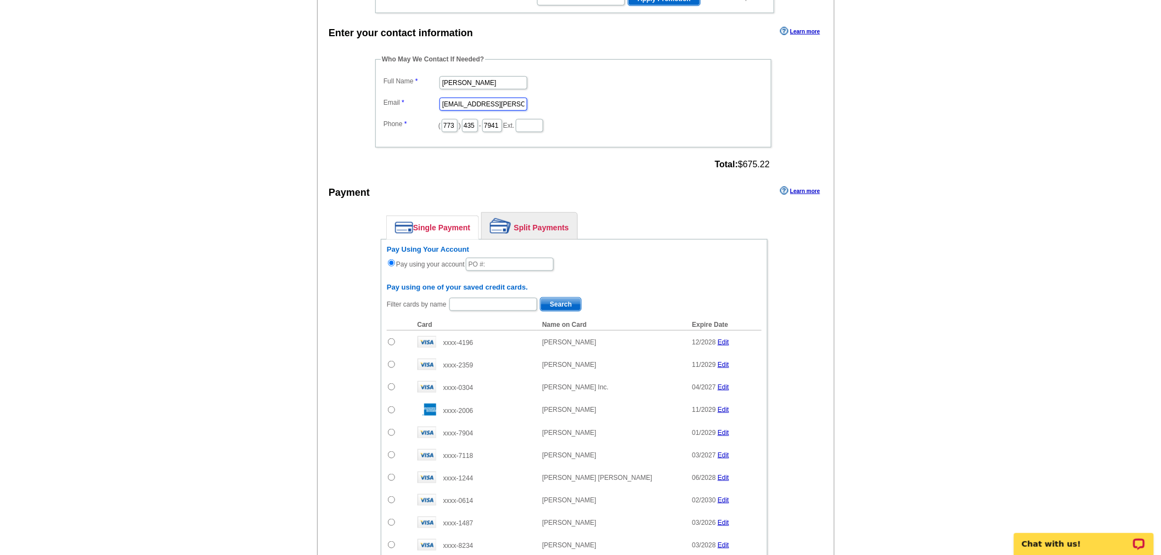
scroll to position [294, 0]
click at [545, 225] on link "Split Payments" at bounding box center [529, 225] width 95 height 26
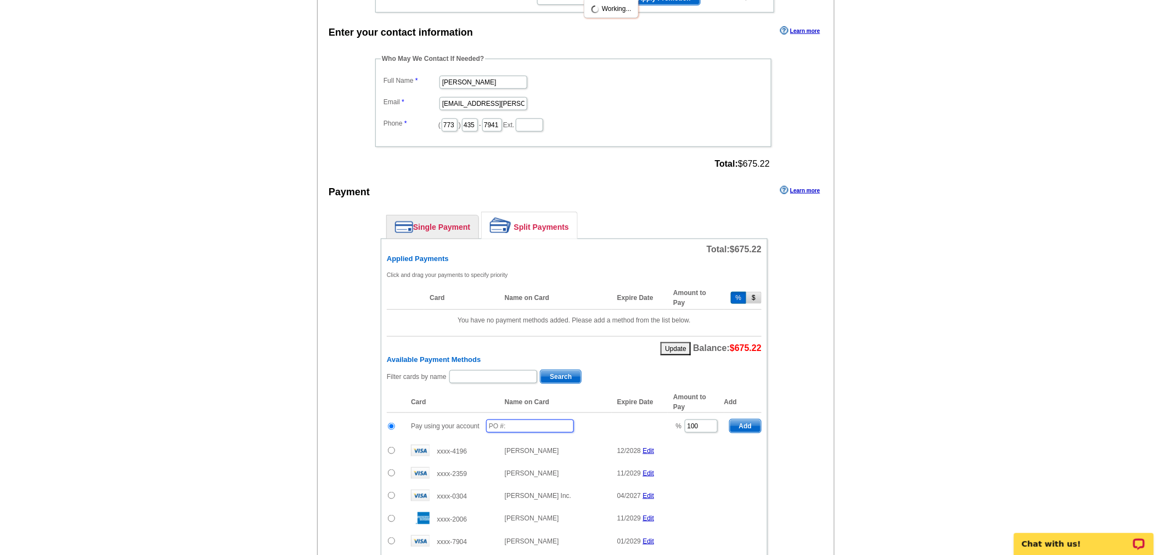
click at [512, 420] on input "text" at bounding box center [530, 426] width 88 height 13
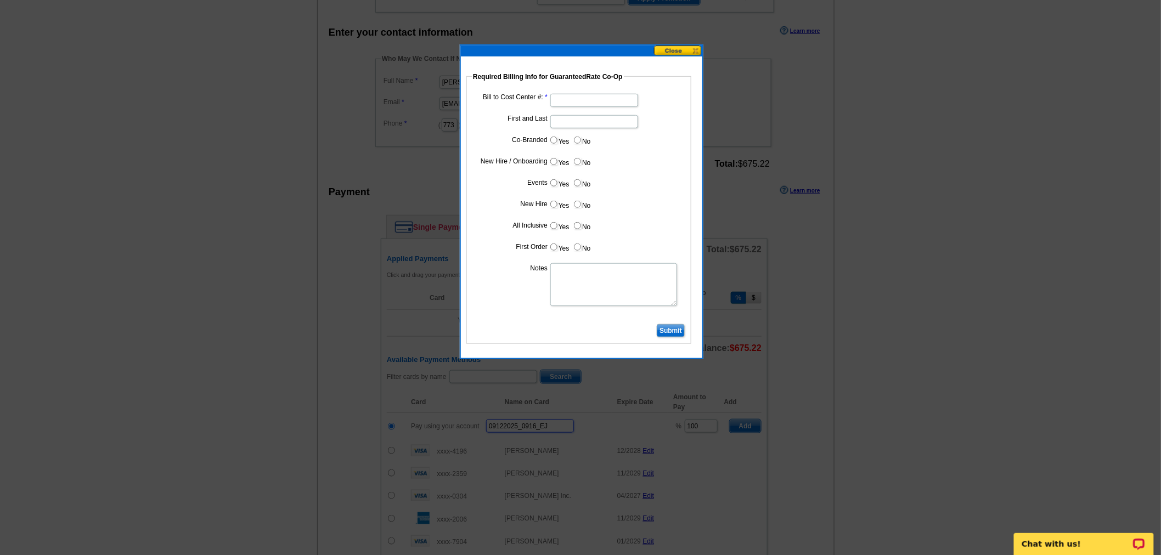
type input "09122025_0916_EJ"
click at [591, 97] on input "Bill to Cost Center #:" at bounding box center [594, 100] width 88 height 13
click at [610, 108] on dl "Bill to Cost Center #: First and Last Co-Branded Yes No Cost paid by cobrand n/…" at bounding box center [579, 206] width 214 height 230
click at [601, 102] on input "Bill to Cost Center #:" at bounding box center [594, 100] width 88 height 13
type input "1241"
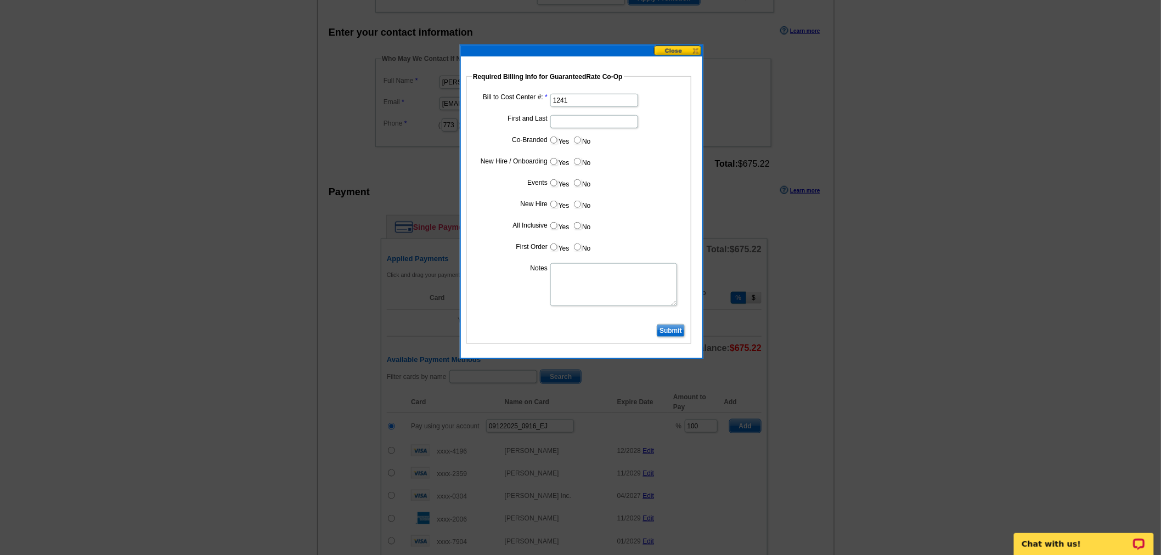
click at [591, 121] on input "First and Last" at bounding box center [594, 121] width 88 height 13
type input "Paul Zgalich"
click at [553, 137] on input "Yes" at bounding box center [553, 140] width 7 height 7
radio input "true"
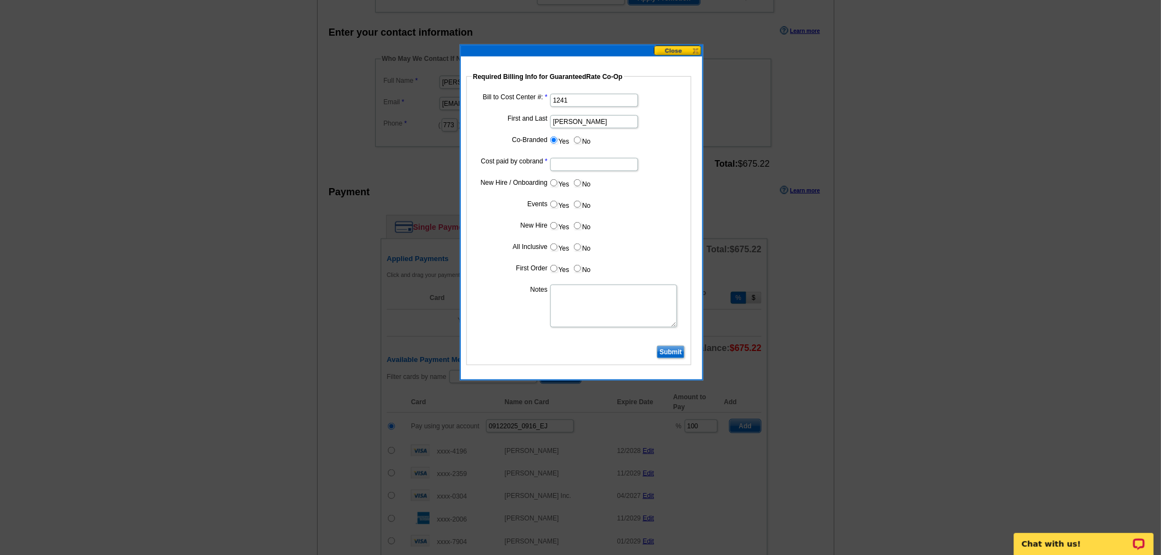
click at [577, 161] on input "Cost paid by cobrand" at bounding box center [594, 164] width 88 height 13
type input "50%"
click at [579, 184] on input "No" at bounding box center [577, 182] width 7 height 7
radio input "true"
click at [579, 206] on input "No" at bounding box center [577, 204] width 7 height 7
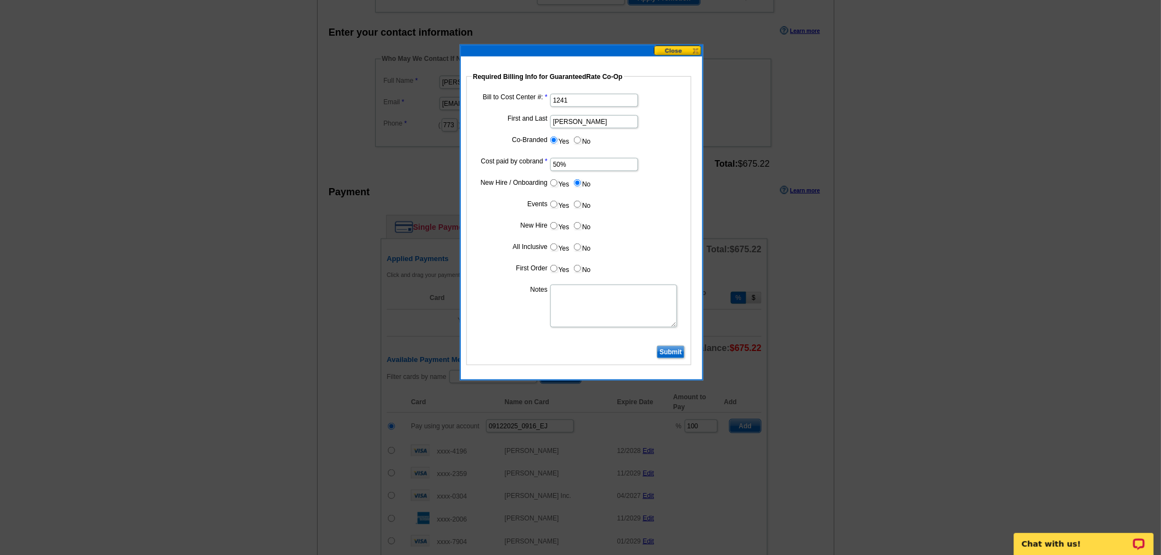
radio input "true"
click at [577, 233] on dd "Yes No" at bounding box center [579, 227] width 214 height 17
click at [578, 225] on input "No" at bounding box center [577, 225] width 7 height 7
radio input "true"
click at [581, 247] on label "No" at bounding box center [582, 247] width 18 height 13
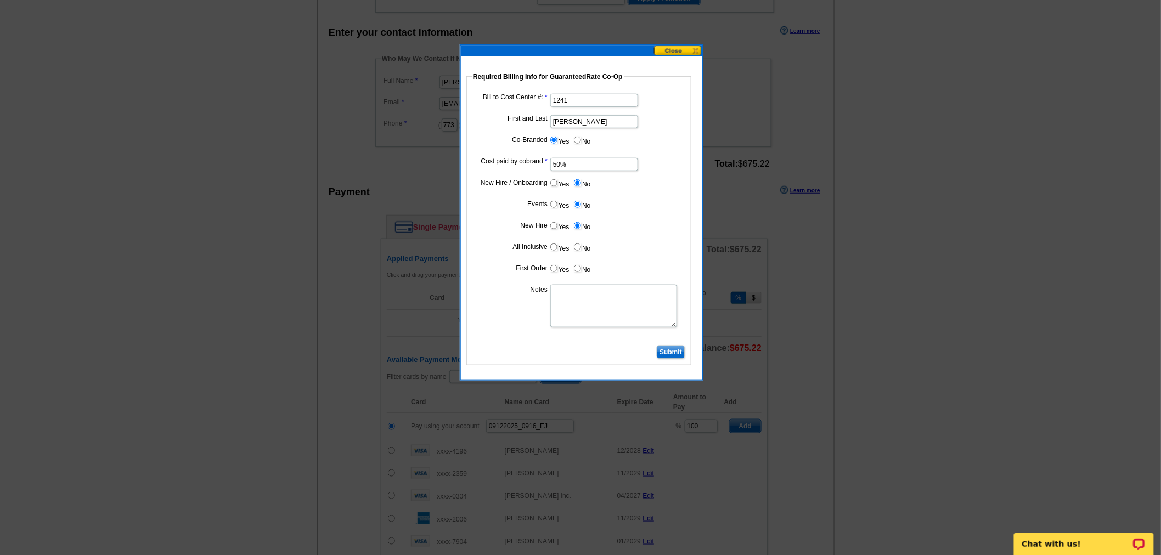
click at [581, 247] on input "No" at bounding box center [577, 247] width 7 height 7
radio input "true"
click at [579, 266] on input "No" at bounding box center [577, 268] width 7 height 7
radio input "true"
click at [579, 295] on textarea "Notes" at bounding box center [613, 306] width 127 height 43
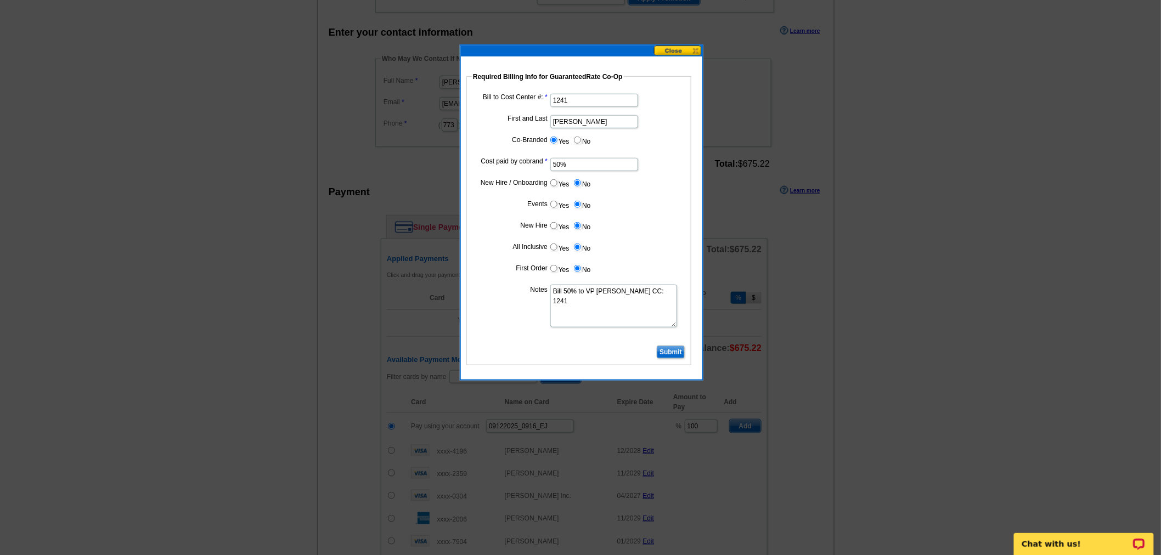
type textarea "Bill 50% to VP Paul Zgalich CC: 1241"
click at [675, 346] on input "Submit" at bounding box center [671, 352] width 28 height 13
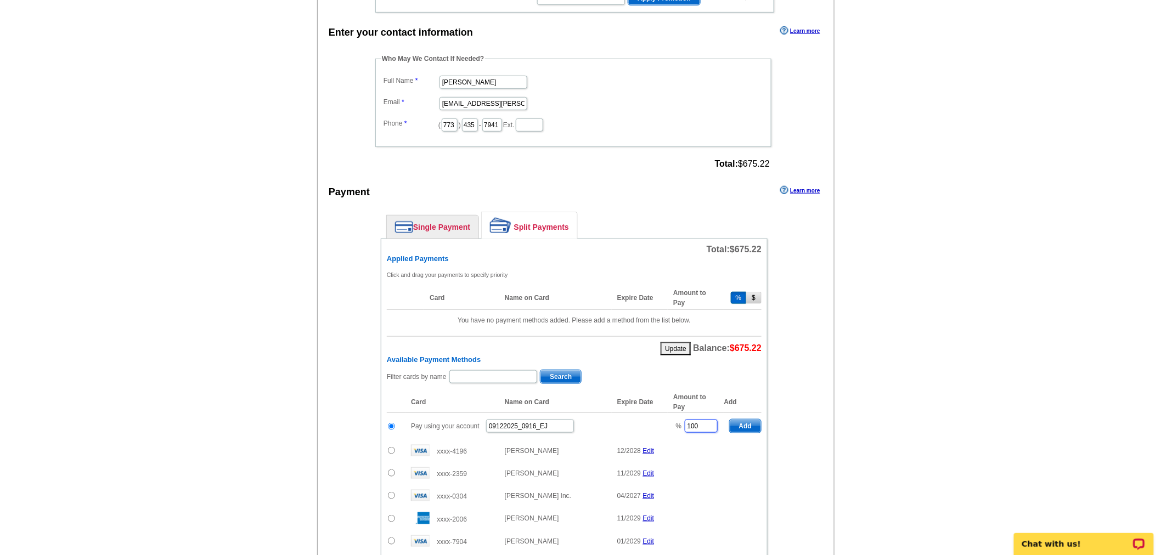
drag, startPoint x: 701, startPoint y: 414, endPoint x: 612, endPoint y: 391, distance: 92.0
click at [612, 392] on table "Card Name on Card Expire Date Amount to Pay Add Pay using your account 09122025…" at bounding box center [574, 532] width 375 height 281
click at [741, 424] on span "Add" at bounding box center [745, 426] width 31 height 13
type input "100"
radio input "false"
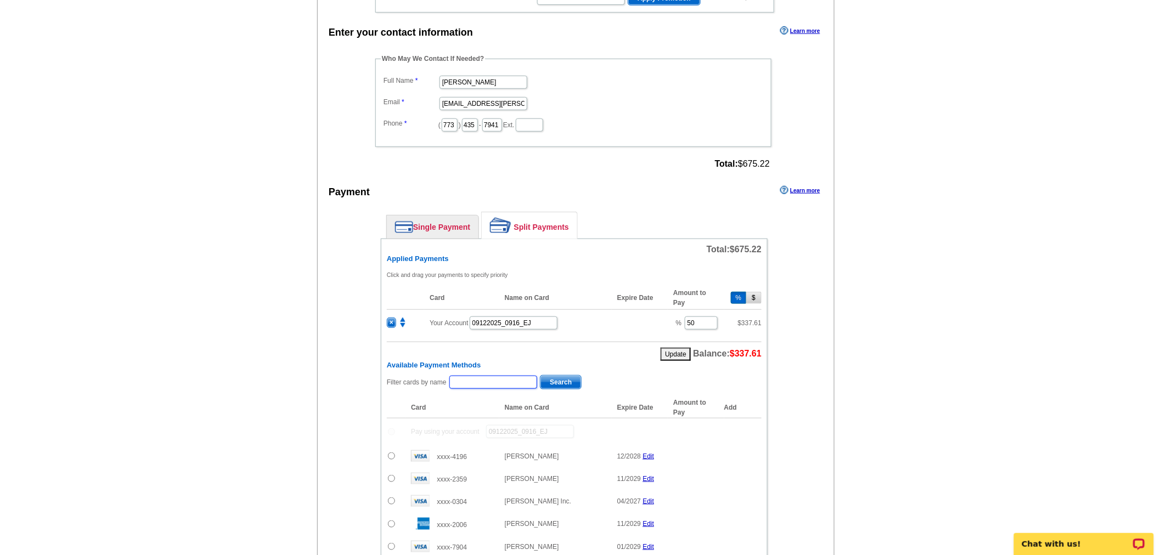
click at [502, 376] on input "text" at bounding box center [493, 382] width 88 height 13
type input "wadsworth"
click at [555, 376] on span "Search" at bounding box center [560, 382] width 41 height 13
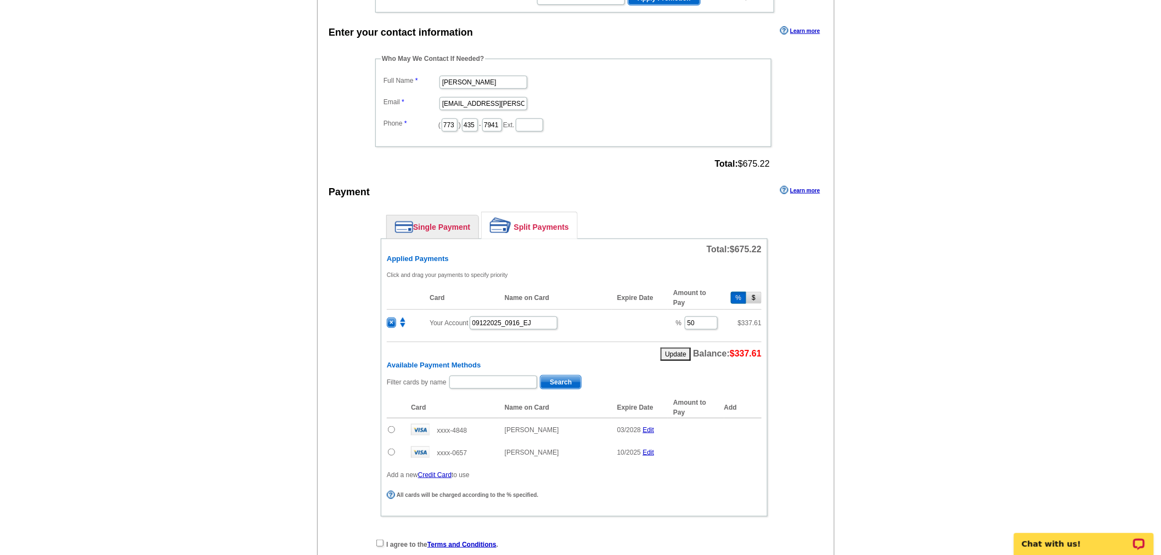
click at [391, 426] on input "radio" at bounding box center [391, 429] width 7 height 7
click at [745, 425] on span "Add" at bounding box center [745, 431] width 31 height 13
radio input "false"
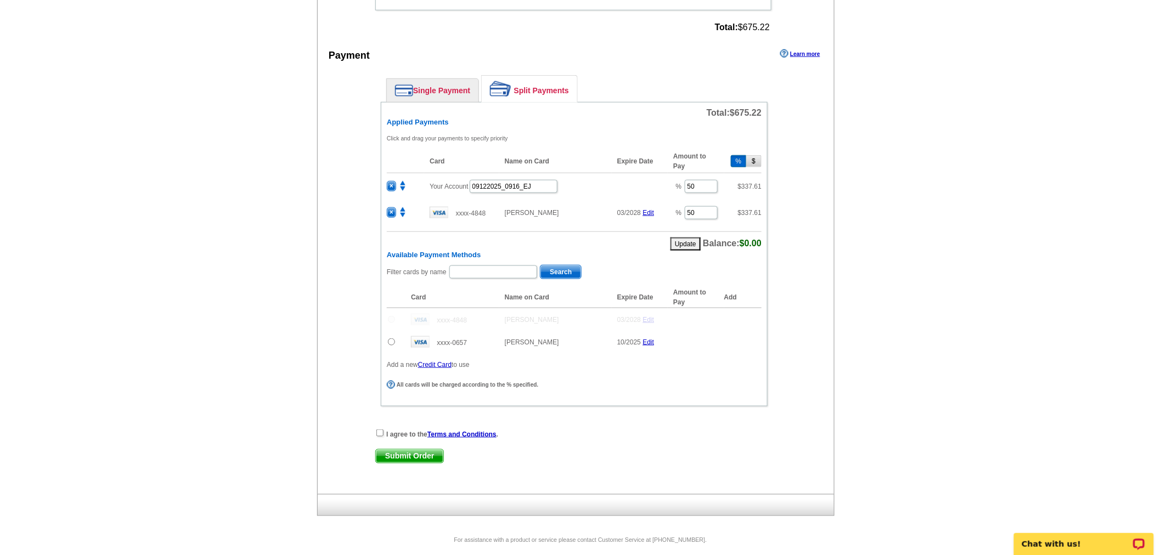
scroll to position [431, 0]
click at [381, 429] on input "checkbox" at bounding box center [379, 432] width 7 height 7
checkbox input "true"
click at [392, 449] on span "Submit Order" at bounding box center [409, 455] width 67 height 13
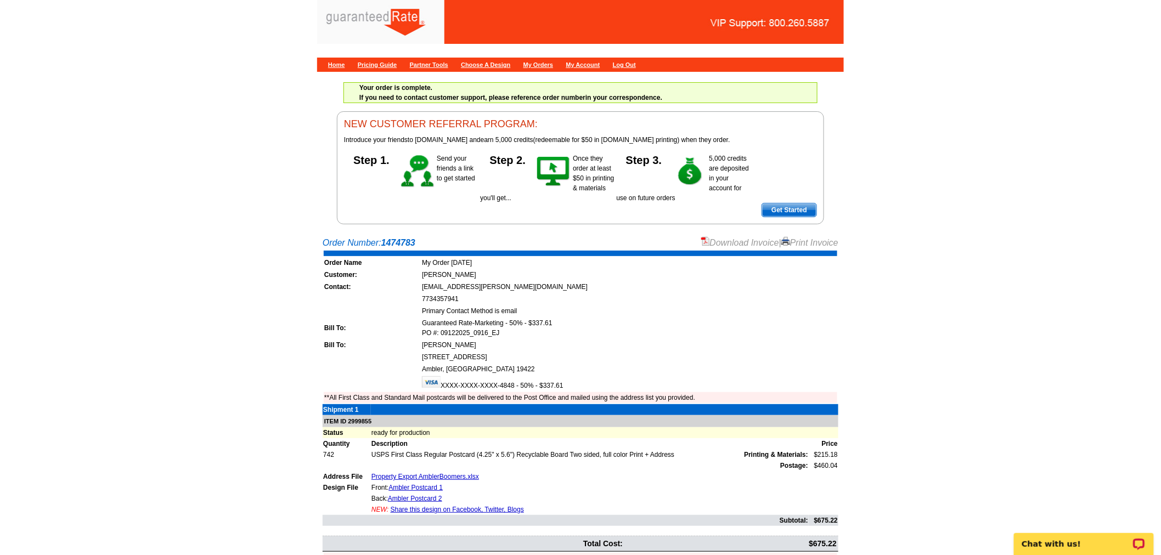
click link "Download Invoice"
click link "Home"
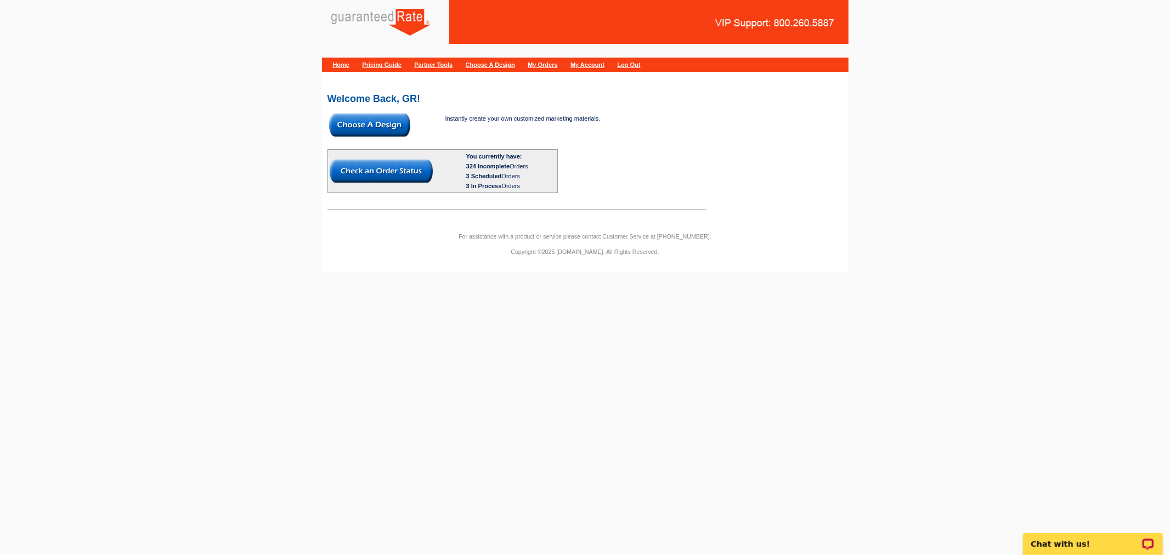
click at [391, 121] on img at bounding box center [369, 125] width 81 height 23
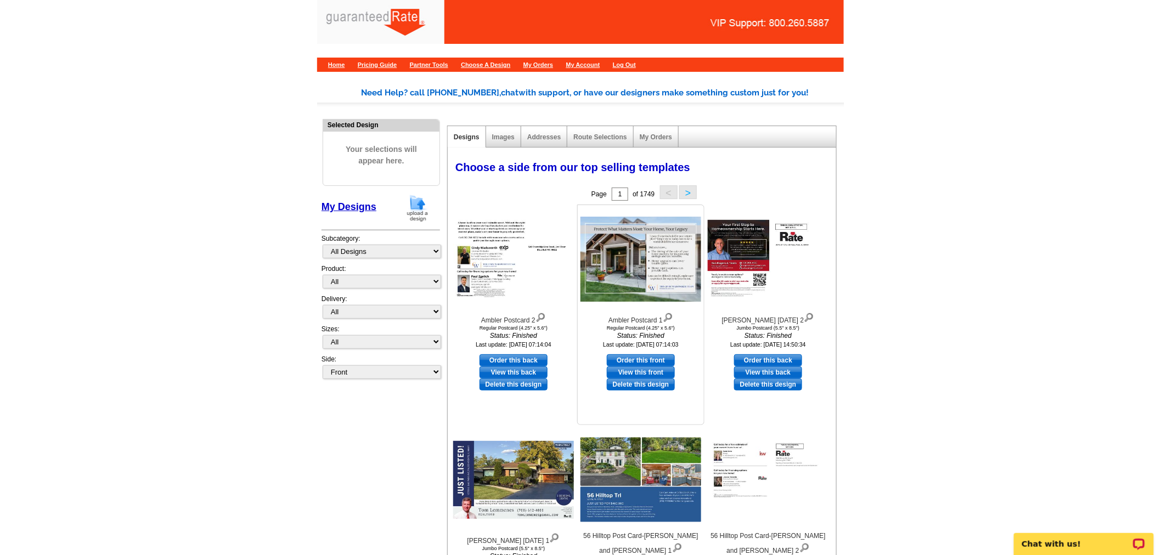
click at [651, 357] on link "Order this front" at bounding box center [641, 360] width 68 height 12
select select "1"
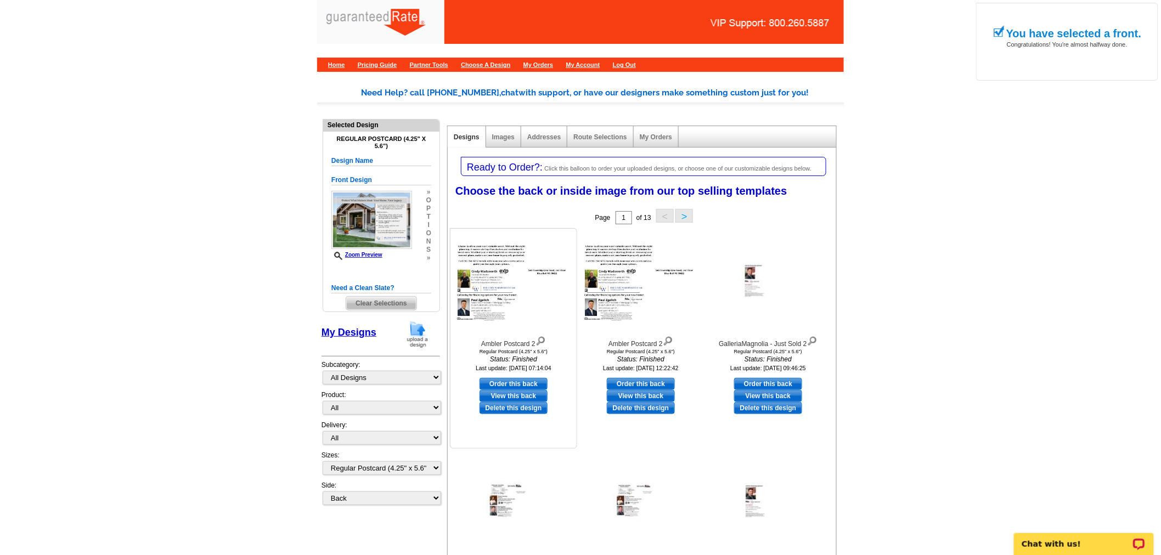
click at [535, 383] on link "Order this back" at bounding box center [514, 384] width 68 height 12
select select "front"
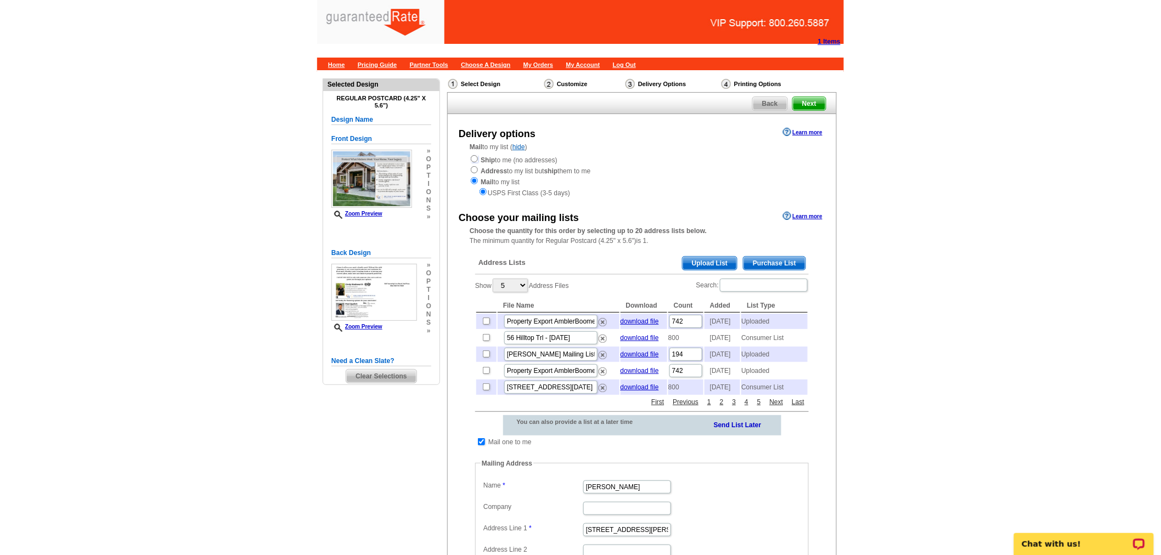
click at [474, 161] on input "radio" at bounding box center [474, 158] width 7 height 7
radio input "true"
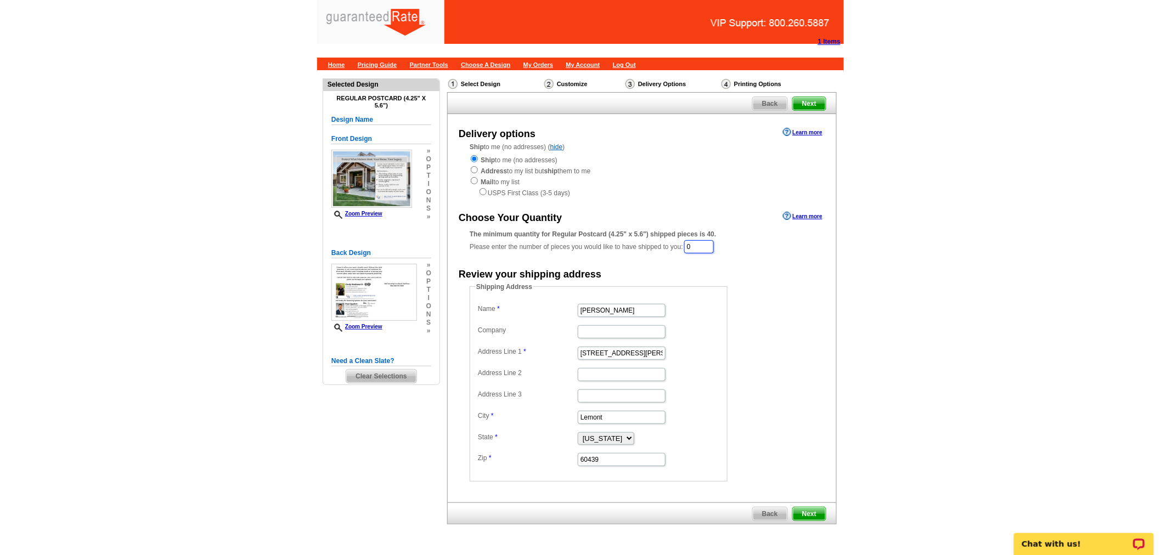
click at [710, 243] on input "0" at bounding box center [699, 246] width 30 height 13
type input "40"
click at [639, 313] on input "[PERSON_NAME]" at bounding box center [622, 311] width 88 height 13
drag, startPoint x: 635, startPoint y: 303, endPoint x: 468, endPoint y: 308, distance: 167.4
click at [471, 308] on fieldset "Shipping Address Name [PERSON_NAME] Company Address Line 1 201 [PERSON_NAME] St…" at bounding box center [599, 383] width 258 height 200
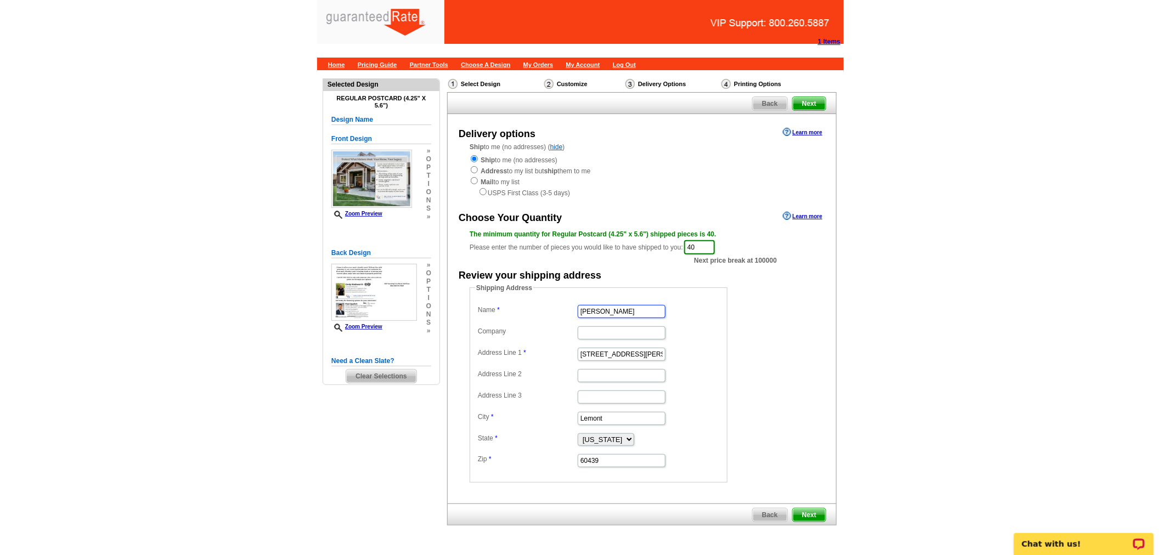
type input "[PERSON_NAME]"
